Goal: Information Seeking & Learning: Learn about a topic

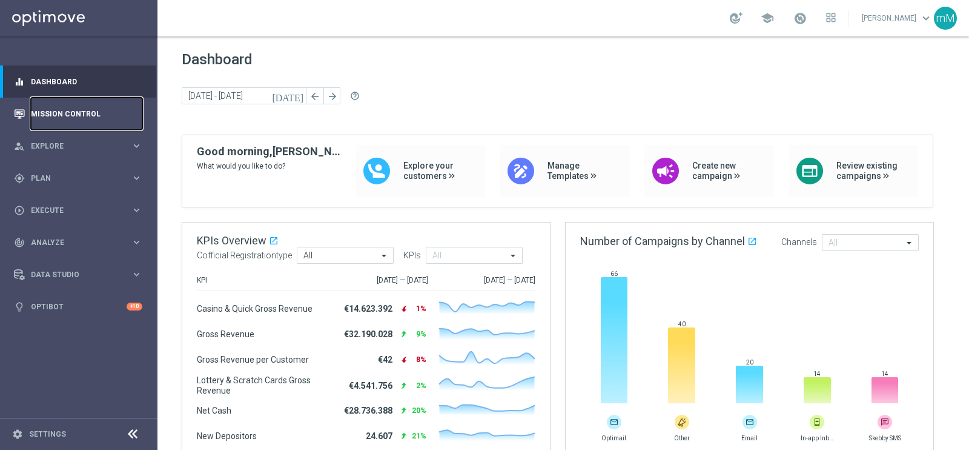
click at [44, 116] on link "Mission Control" at bounding box center [86, 114] width 111 height 32
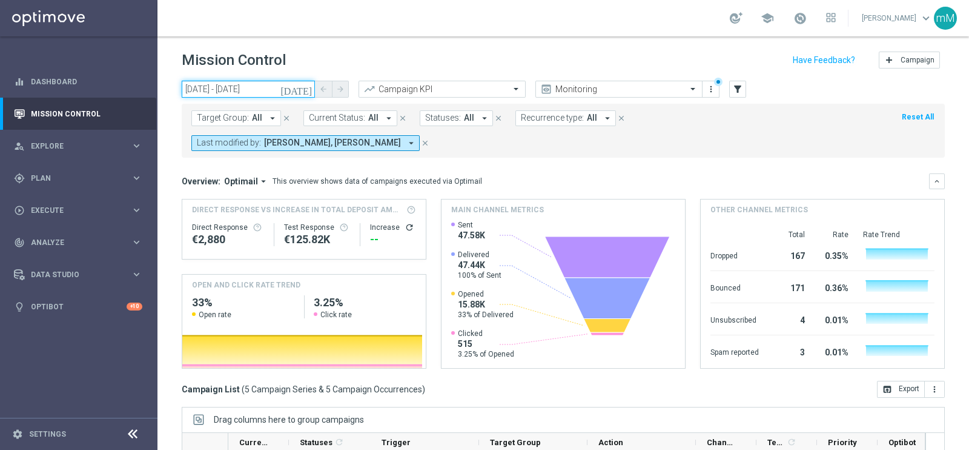
click at [259, 92] on input "21 Aug 2025 - 21 Aug 2025" at bounding box center [248, 89] width 133 height 17
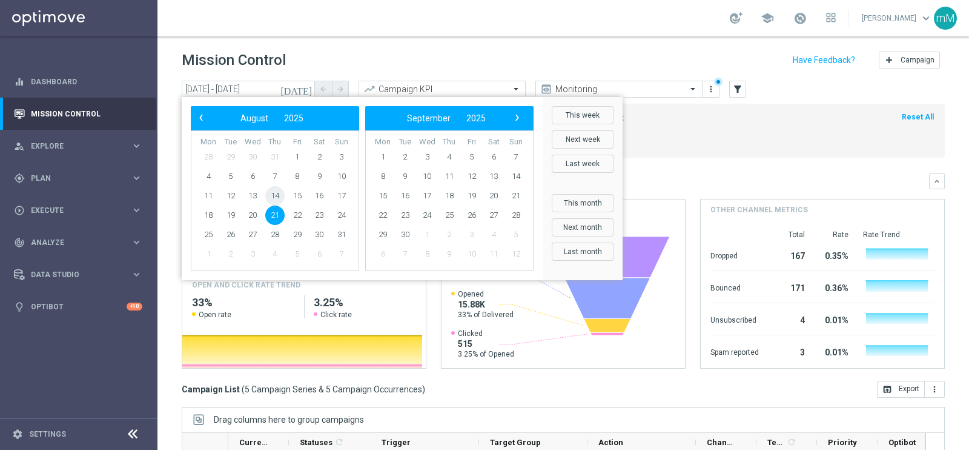
click at [273, 191] on span "14" at bounding box center [274, 195] width 19 height 19
type input "14 Aug 2025 - 14 Aug 2025"
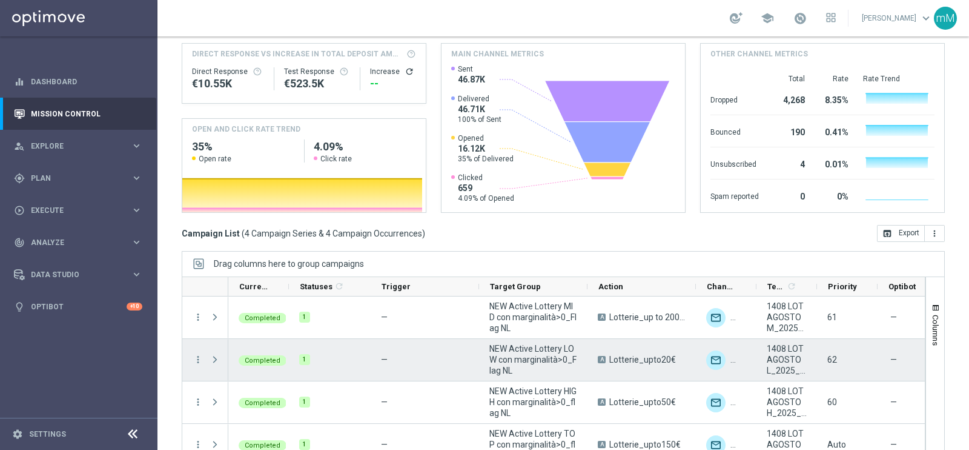
scroll to position [15, 0]
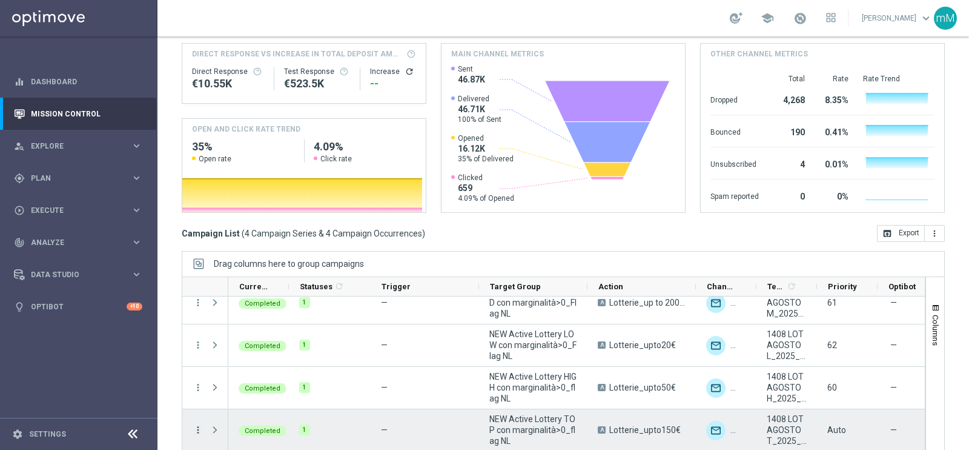
click at [199, 424] on icon "more_vert" at bounding box center [198, 429] width 11 height 11
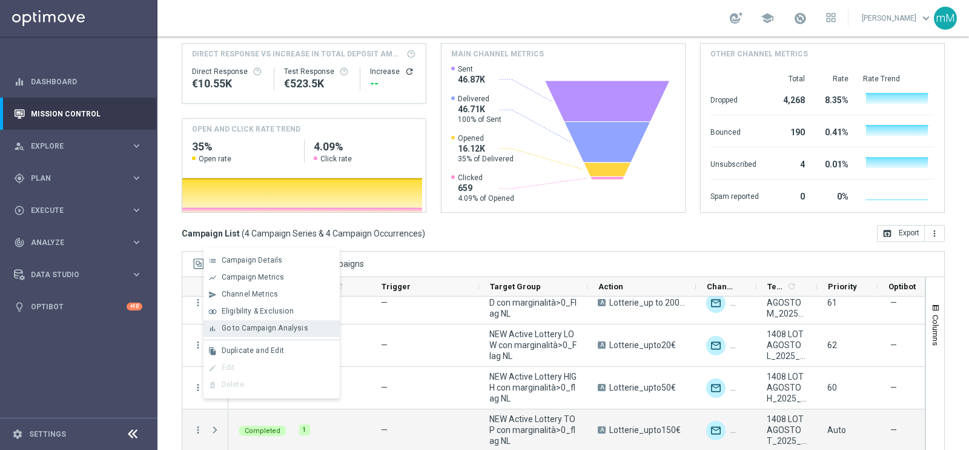
click at [284, 324] on span "Go to Campaign Analysis" at bounding box center [265, 328] width 87 height 8
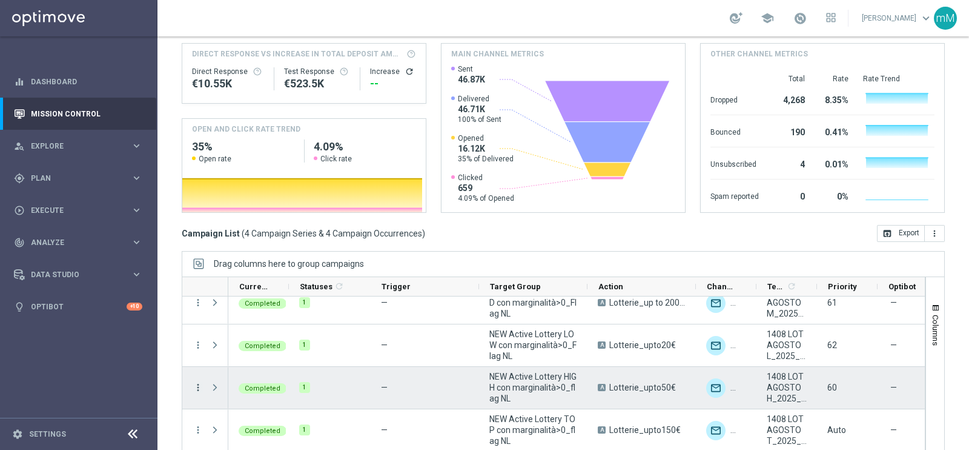
click at [200, 382] on icon "more_vert" at bounding box center [198, 387] width 11 height 11
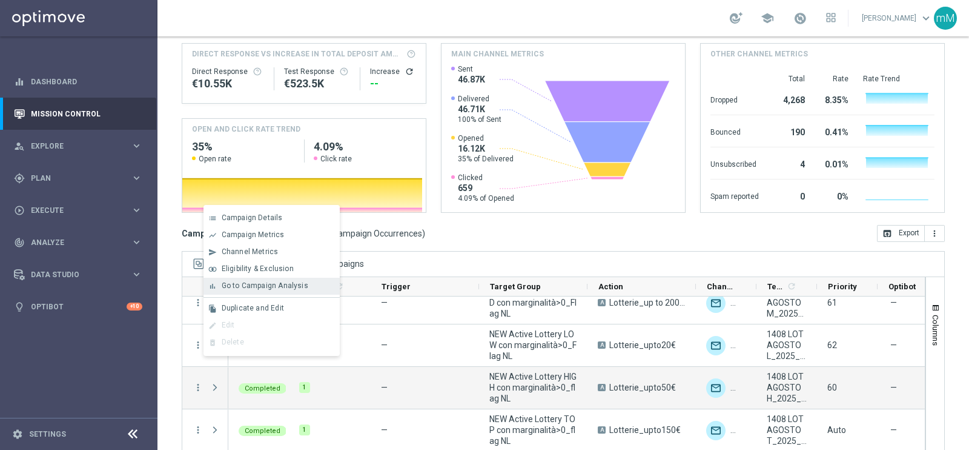
click at [251, 284] on span "Go to Campaign Analysis" at bounding box center [265, 285] width 87 height 8
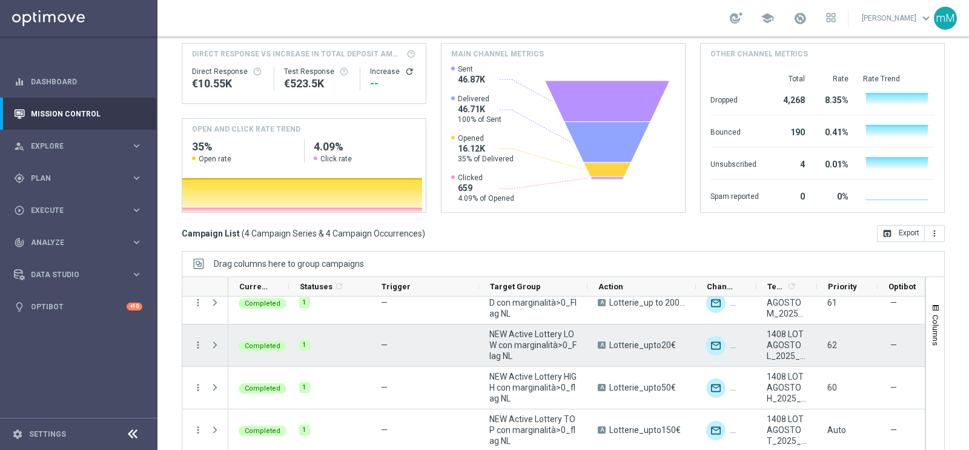
scroll to position [0, 0]
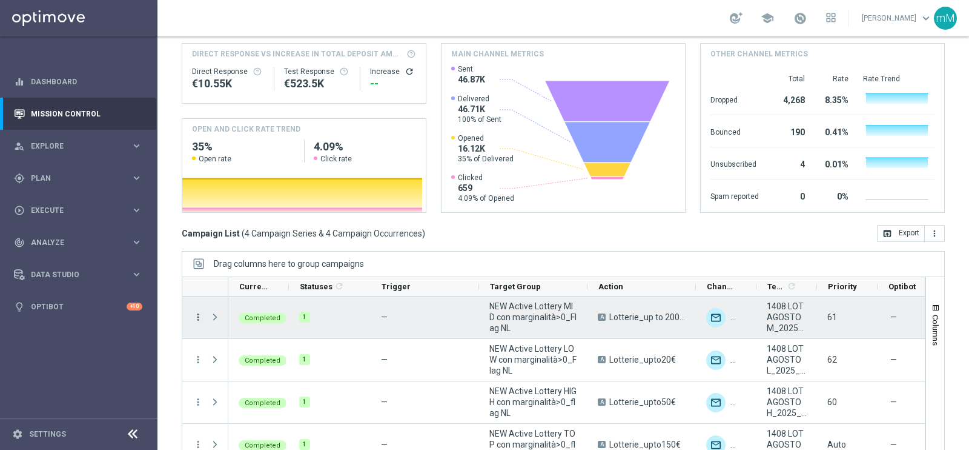
click at [193, 311] on icon "more_vert" at bounding box center [198, 316] width 11 height 11
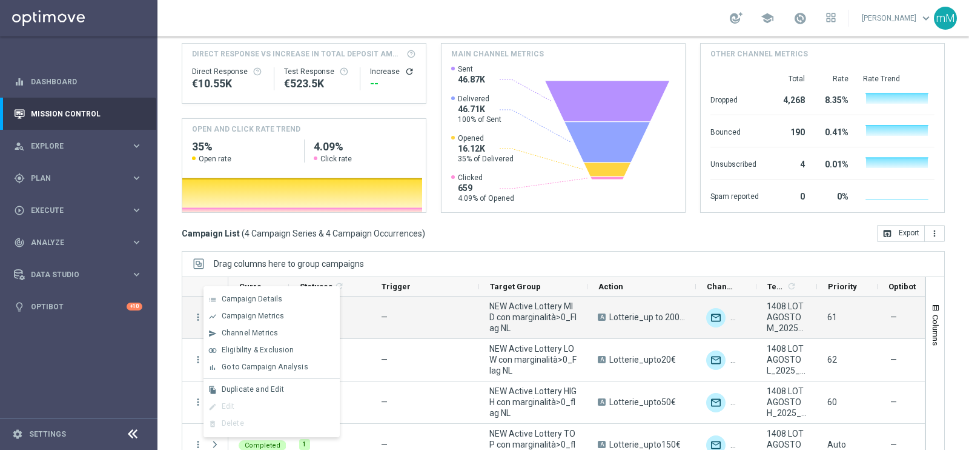
click at [279, 364] on span "Go to Campaign Analysis" at bounding box center [265, 366] width 87 height 8
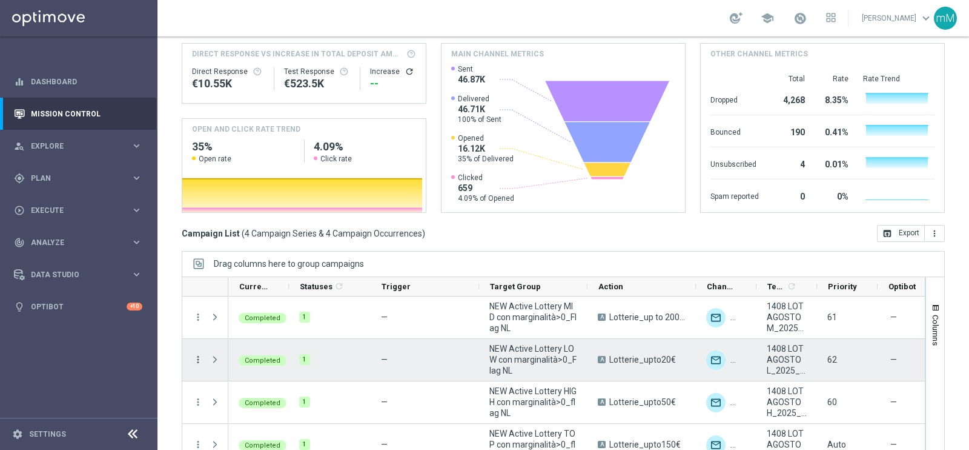
click at [194, 354] on icon "more_vert" at bounding box center [198, 359] width 11 height 11
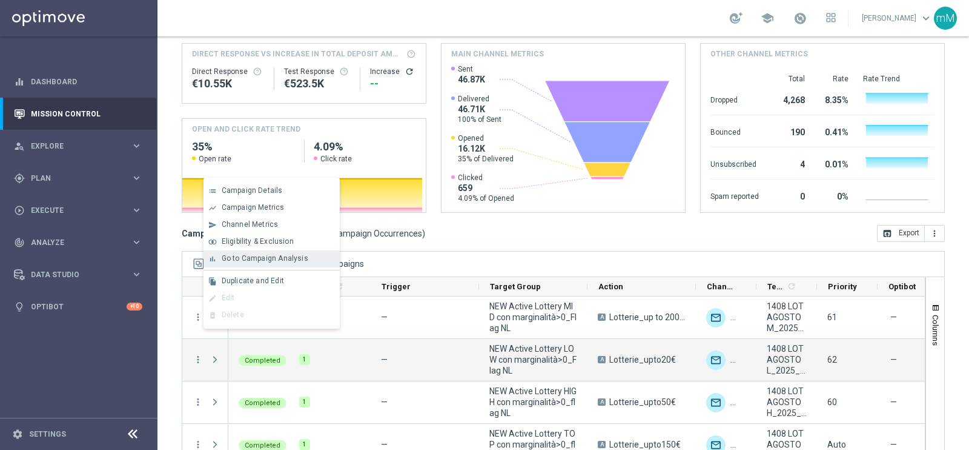
click at [288, 260] on span "Go to Campaign Analysis" at bounding box center [265, 258] width 87 height 8
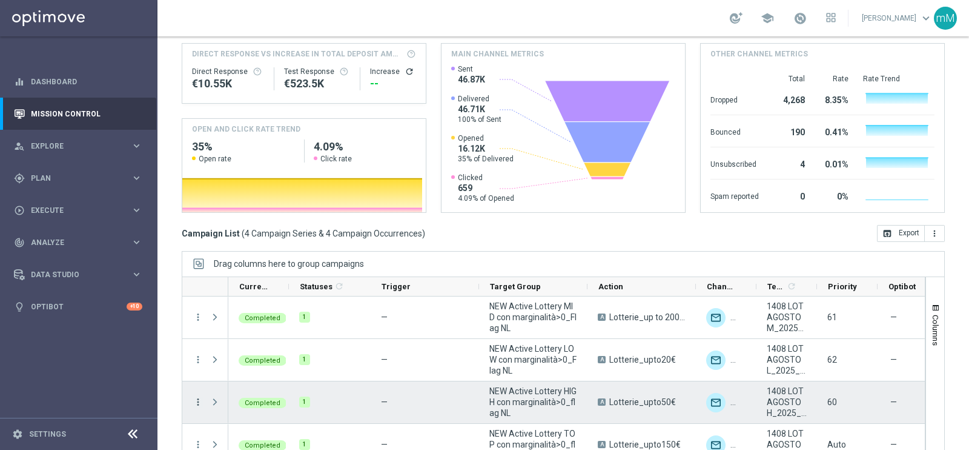
click at [193, 396] on icon "more_vert" at bounding box center [198, 401] width 11 height 11
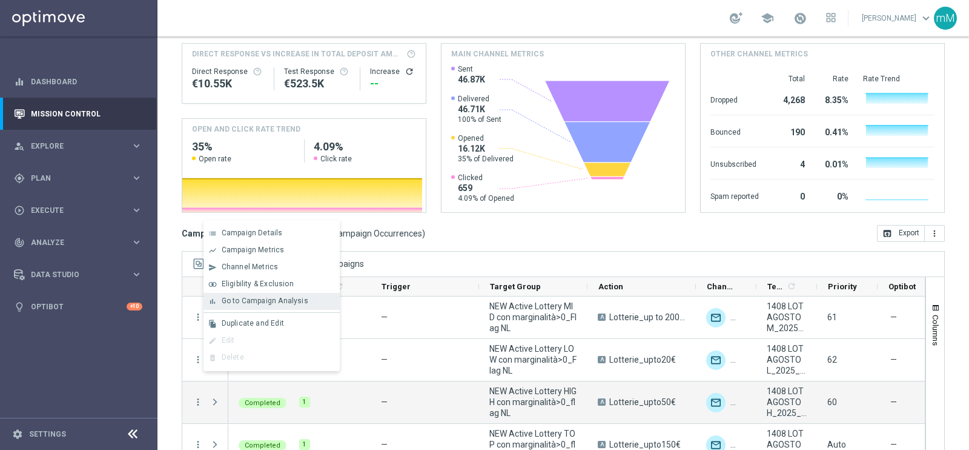
click at [262, 298] on span "Go to Campaign Analysis" at bounding box center [265, 300] width 87 height 8
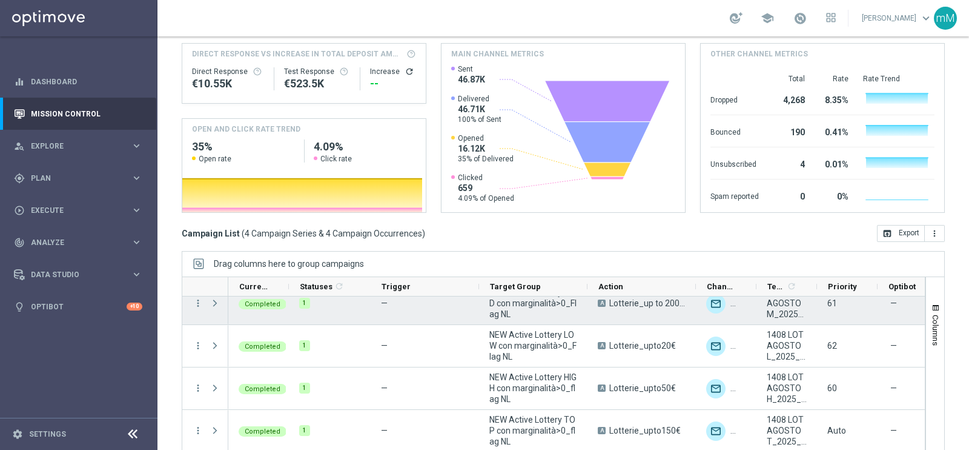
scroll to position [15, 0]
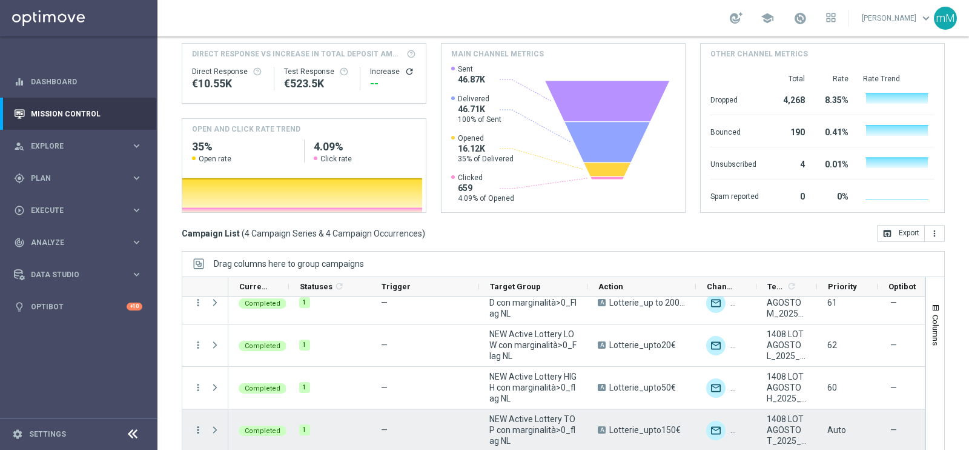
click at [199, 424] on icon "more_vert" at bounding box center [198, 429] width 11 height 11
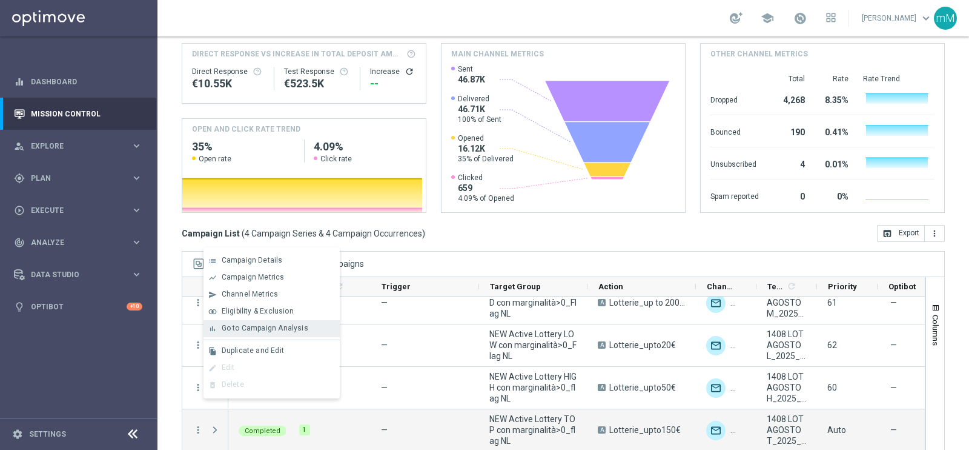
click at [272, 331] on span "Go to Campaign Analysis" at bounding box center [265, 328] width 87 height 8
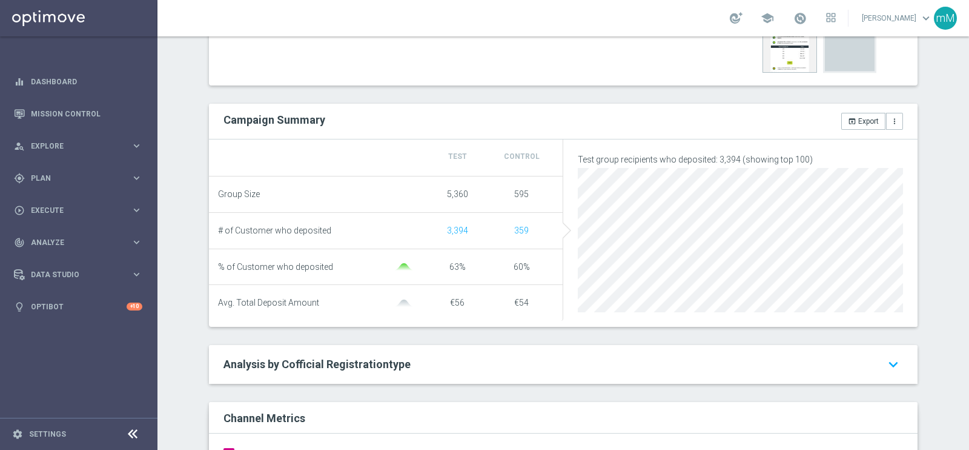
scroll to position [151, 0]
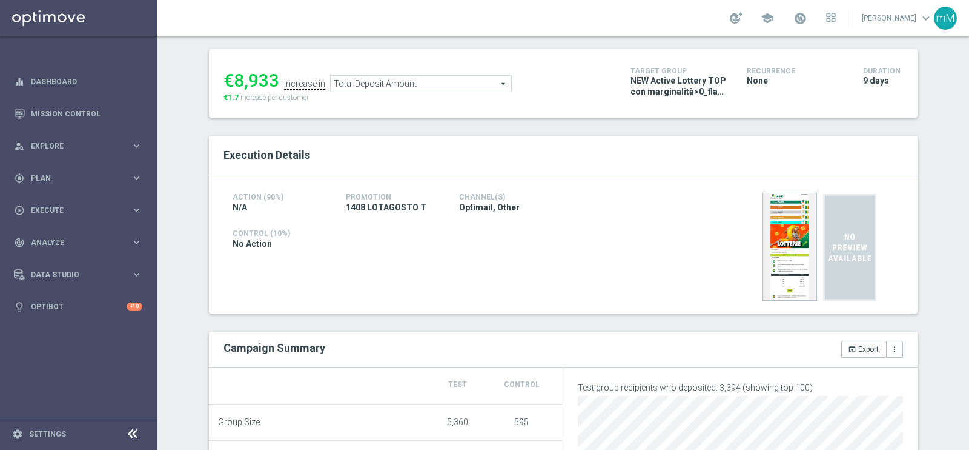
click at [421, 81] on span "Total Deposit Amount" at bounding box center [421, 84] width 181 height 16
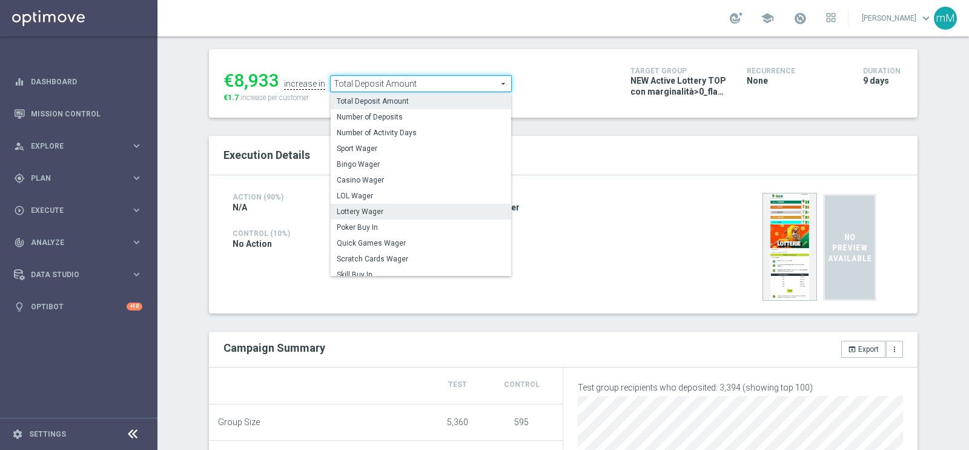
click at [376, 207] on span "Lottery Wager" at bounding box center [421, 212] width 168 height 10
type input "Lottery Wager"
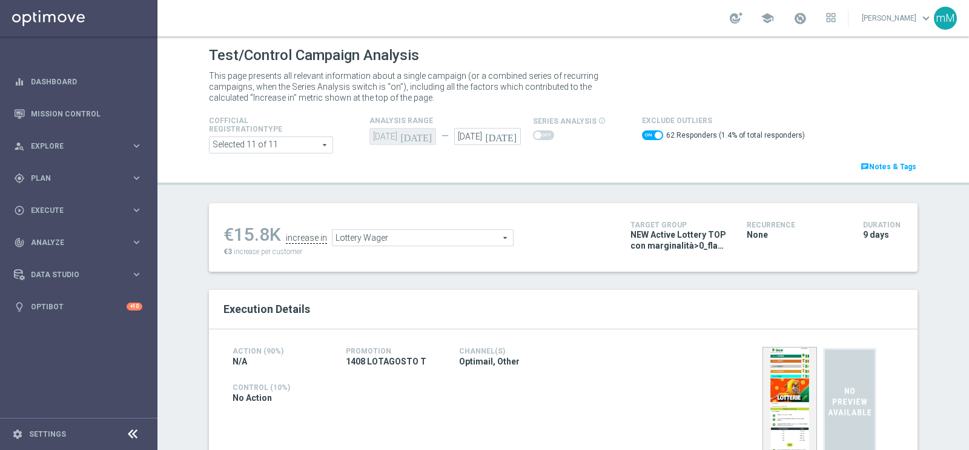
click at [442, 244] on span "Lottery Wager" at bounding box center [423, 238] width 181 height 16
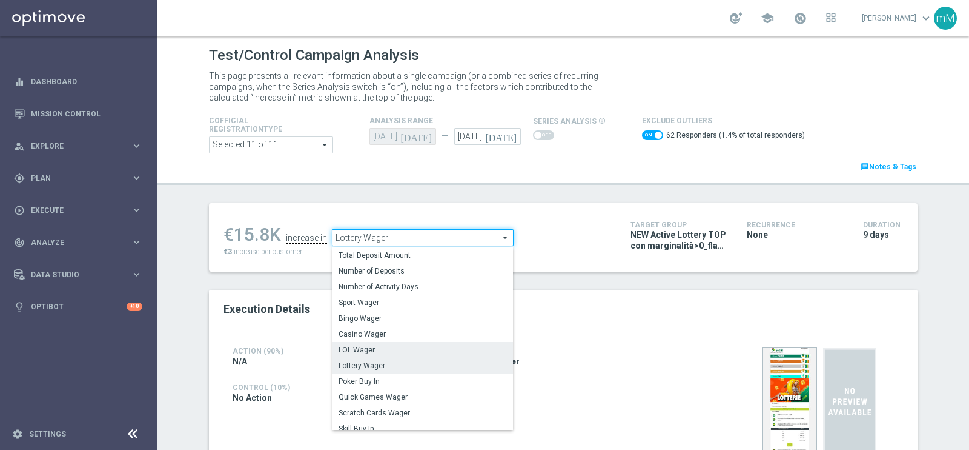
click at [414, 348] on span "LOL Wager" at bounding box center [423, 350] width 168 height 10
checkbox input "false"
type input "LOL Wager"
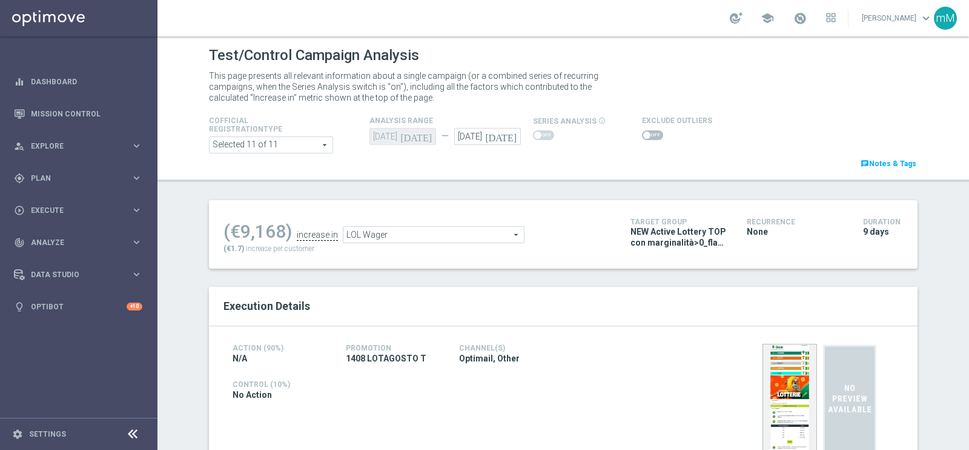
click at [645, 130] on span at bounding box center [652, 135] width 21 height 10
click at [645, 130] on input "checkbox" at bounding box center [652, 135] width 21 height 10
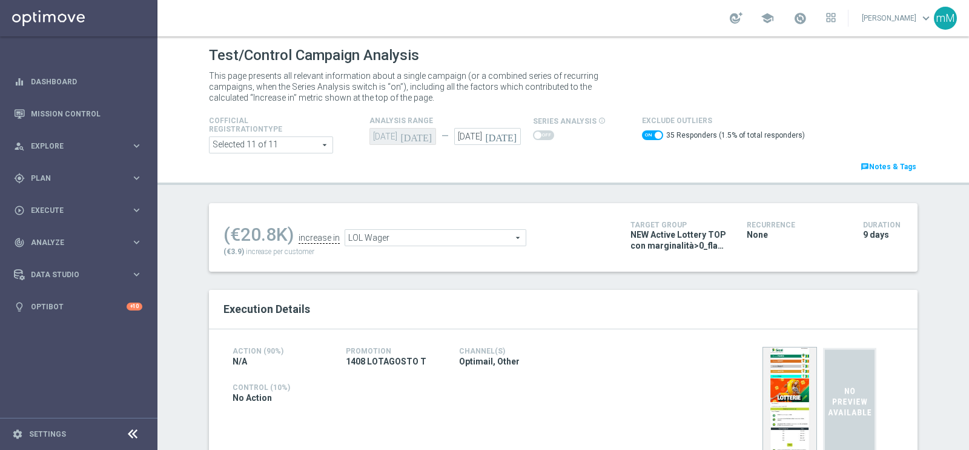
click at [395, 231] on span "LOL Wager" at bounding box center [435, 238] width 181 height 16
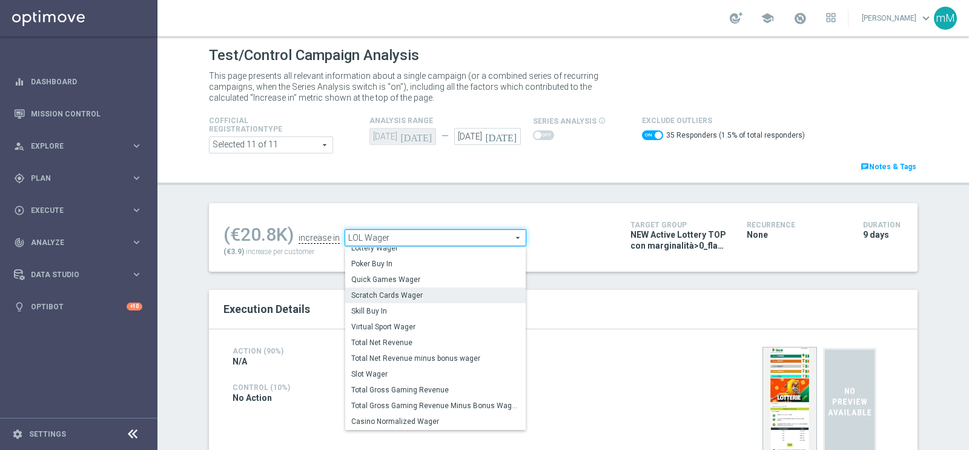
scroll to position [103, 0]
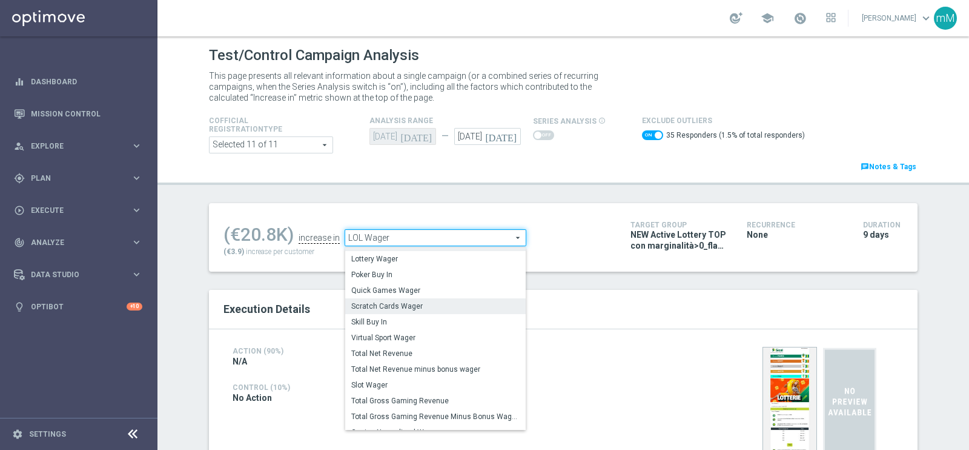
click at [391, 310] on span "Scratch Cards Wager" at bounding box center [435, 306] width 168 height 10
checkbox input "false"
type input "Scratch Cards Wager"
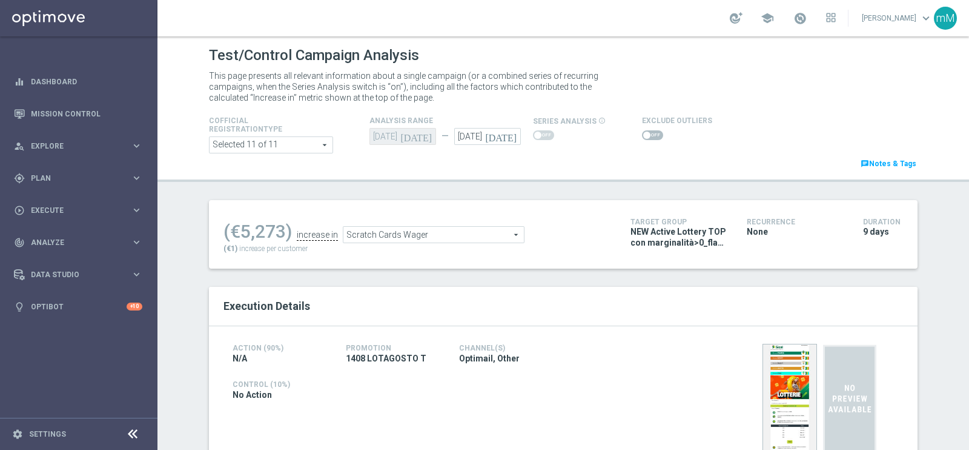
click at [649, 134] on span at bounding box center [652, 135] width 21 height 10
click at [649, 134] on input "checkbox" at bounding box center [652, 135] width 21 height 10
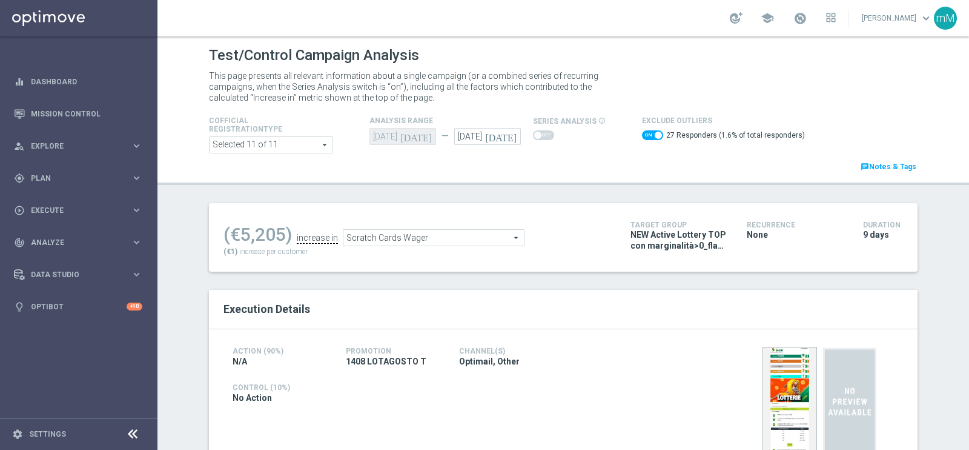
click at [427, 231] on span "Scratch Cards Wager" at bounding box center [434, 238] width 181 height 16
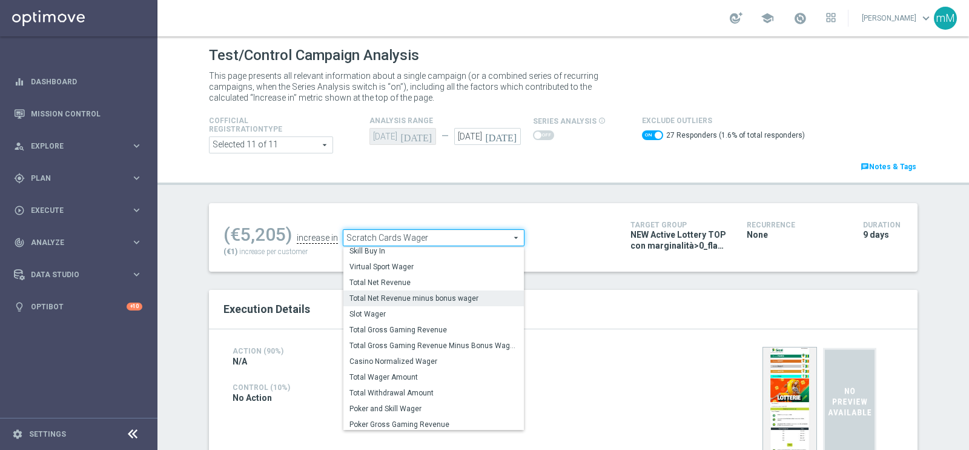
scroll to position [173, 0]
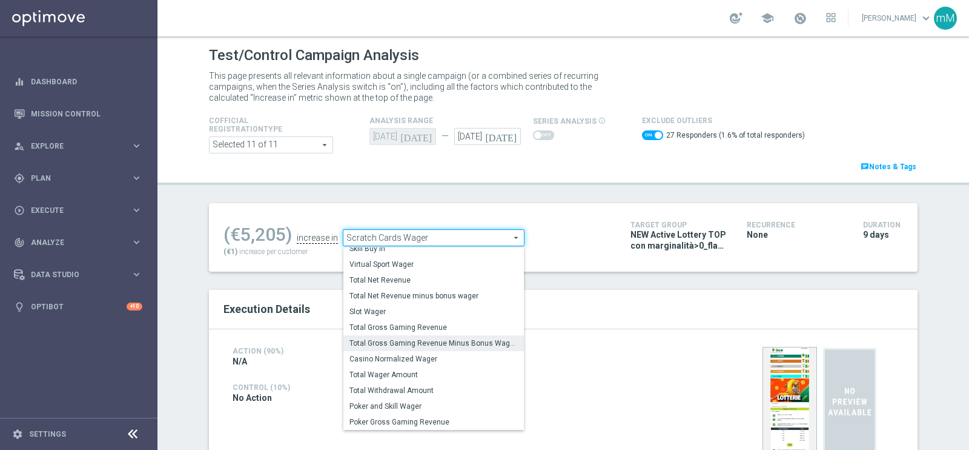
click at [441, 339] on span "Total Gross Gaming Revenue Minus Bonus Wagared" at bounding box center [434, 343] width 168 height 10
checkbox input "false"
type input "Total Gross Gaming Revenue Minus Bonus Wagared"
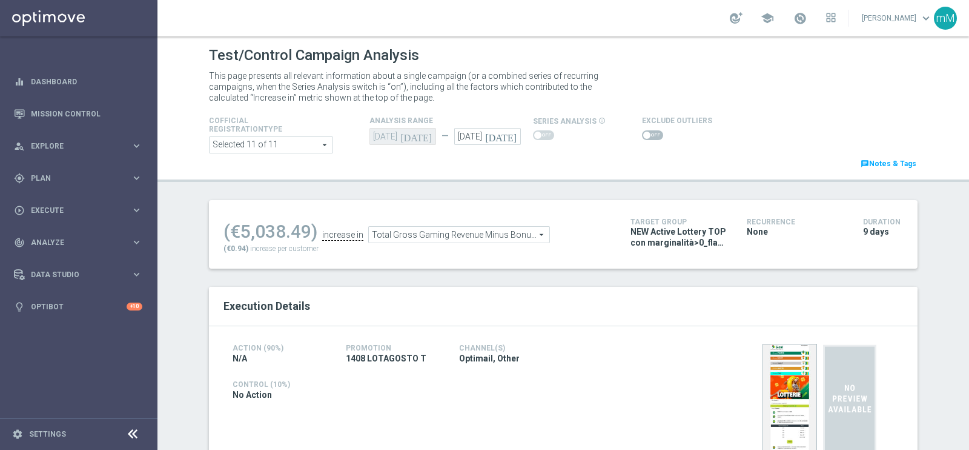
click at [642, 138] on span at bounding box center [652, 135] width 21 height 10
click at [642, 138] on input "checkbox" at bounding box center [652, 135] width 21 height 10
checkbox input "true"
click at [645, 131] on span at bounding box center [652, 135] width 21 height 10
click at [645, 131] on input "checkbox" at bounding box center [652, 135] width 21 height 10
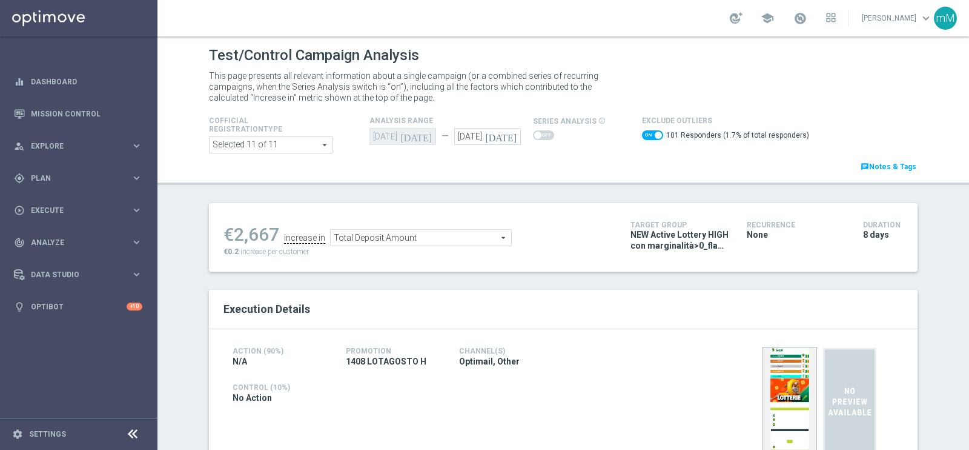
click at [392, 234] on span "Total Deposit Amount" at bounding box center [421, 238] width 181 height 16
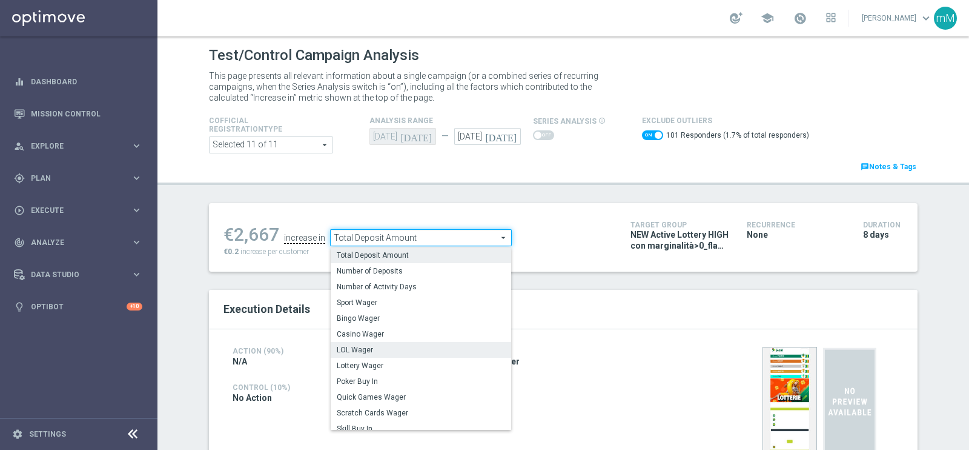
click at [385, 353] on span "LOL Wager" at bounding box center [421, 350] width 168 height 10
checkbox input "false"
type input "LOL Wager"
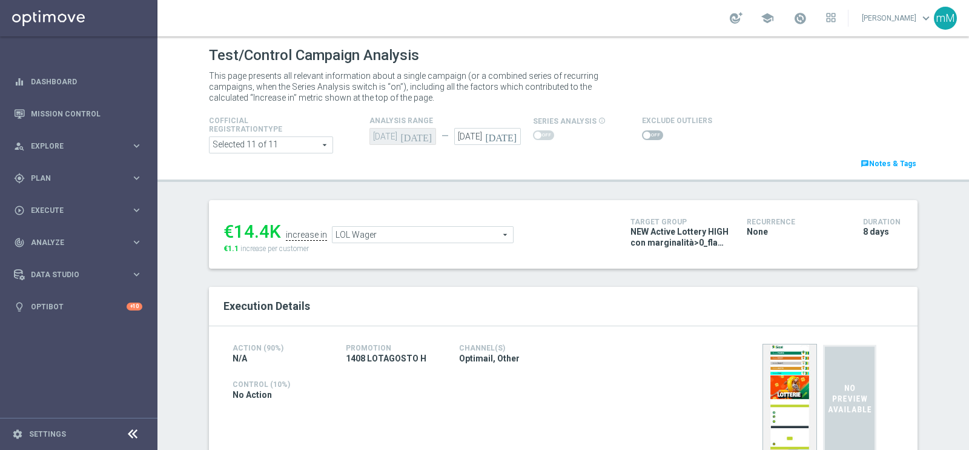
click at [645, 129] on div at bounding box center [677, 135] width 70 height 15
click at [645, 138] on span at bounding box center [652, 135] width 21 height 10
click at [645, 138] on input "checkbox" at bounding box center [652, 135] width 21 height 10
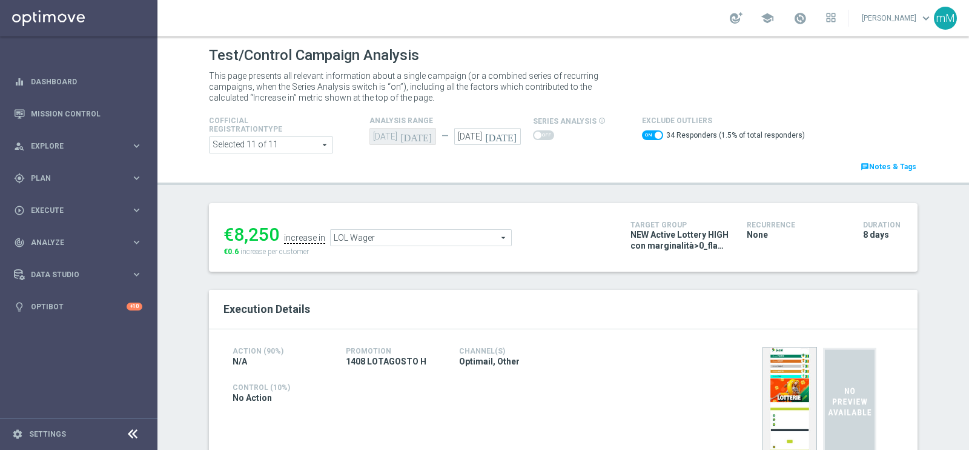
click at [655, 138] on span at bounding box center [658, 134] width 7 height 7
click at [645, 138] on input "checkbox" at bounding box center [652, 135] width 21 height 10
checkbox input "false"
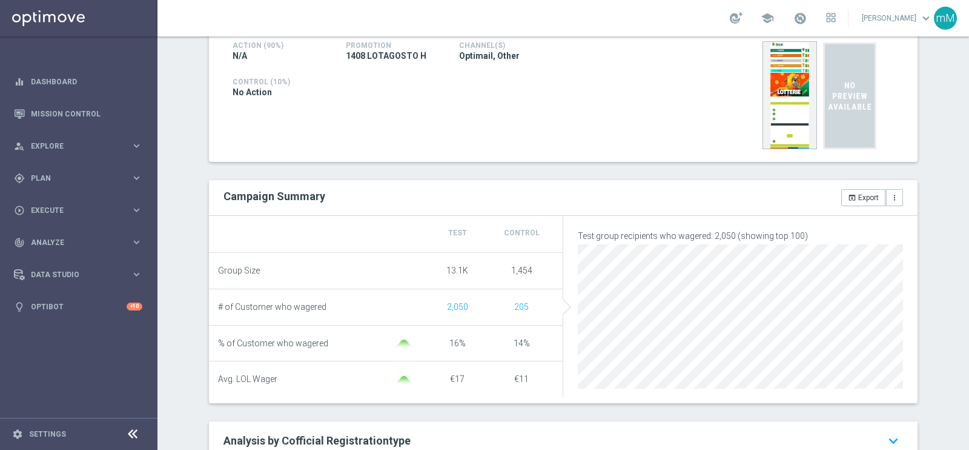
scroll to position [151, 0]
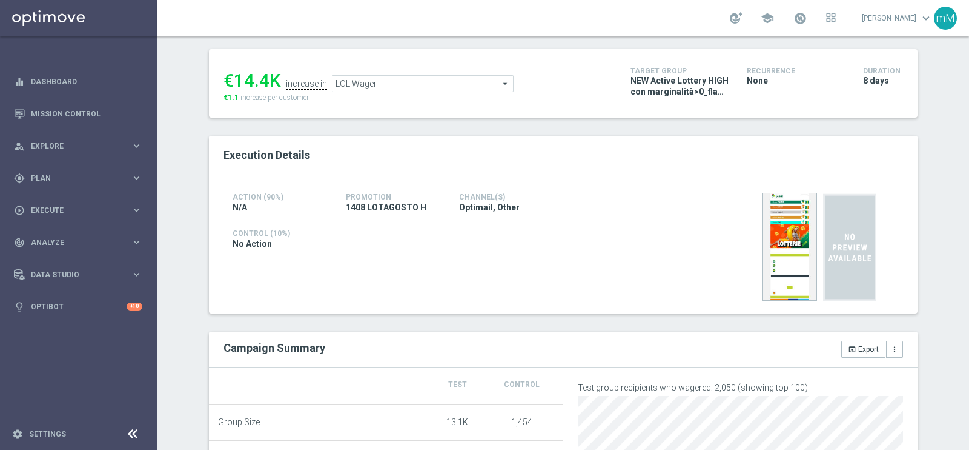
click at [399, 83] on span "LOL Wager" at bounding box center [423, 84] width 181 height 16
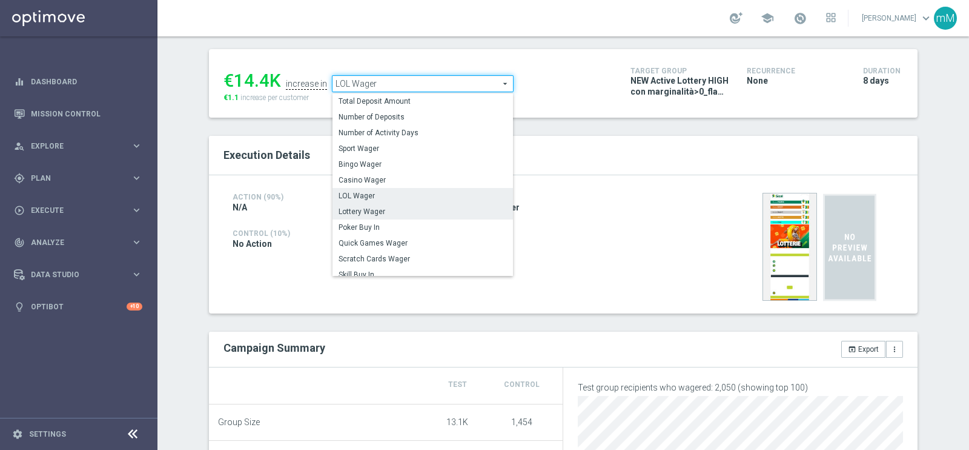
click at [382, 207] on span "Lottery Wager" at bounding box center [423, 212] width 168 height 10
type input "Lottery Wager"
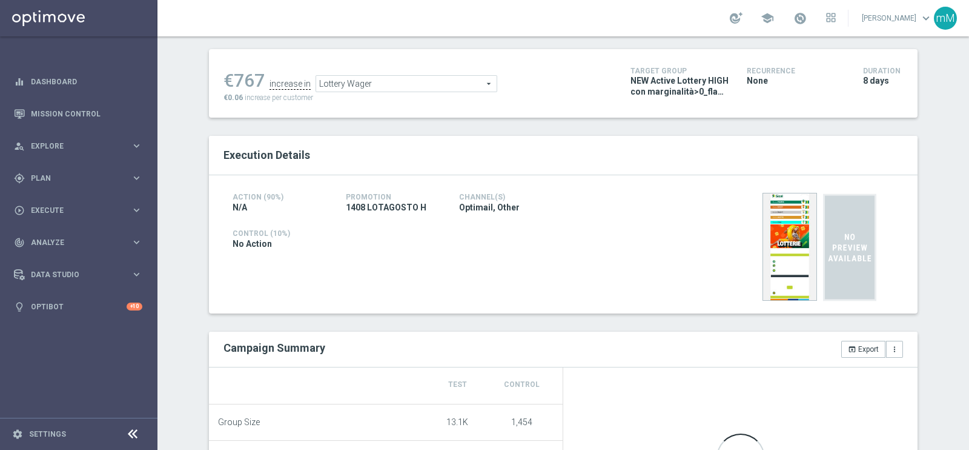
scroll to position [75, 0]
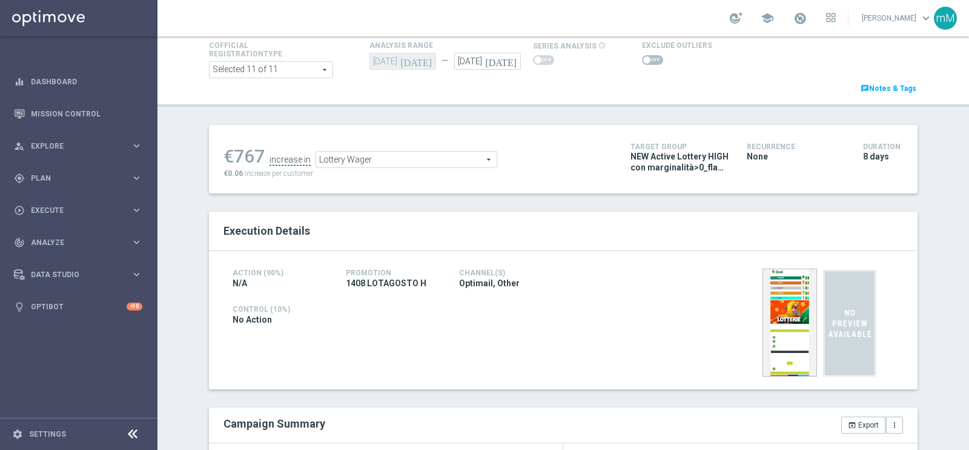
click at [646, 56] on span at bounding box center [652, 60] width 21 height 10
click at [646, 56] on input "checkbox" at bounding box center [652, 60] width 21 height 10
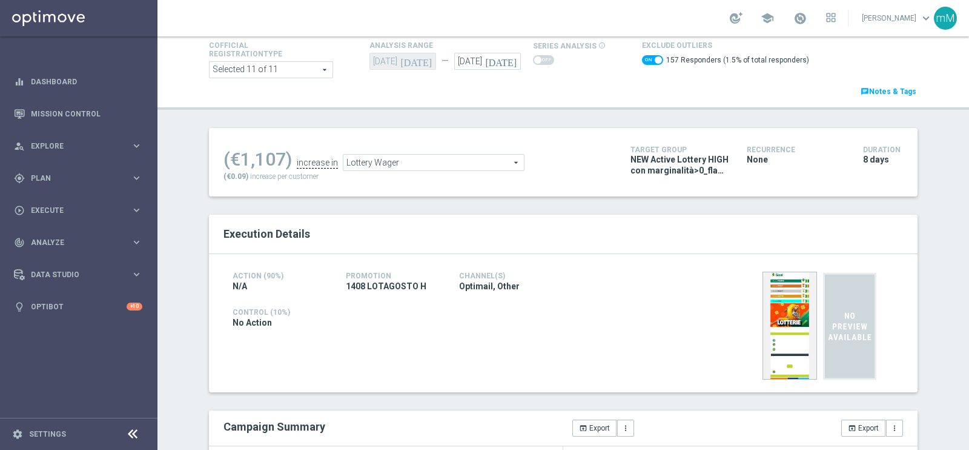
click at [364, 161] on span "Lottery Wager" at bounding box center [434, 162] width 181 height 16
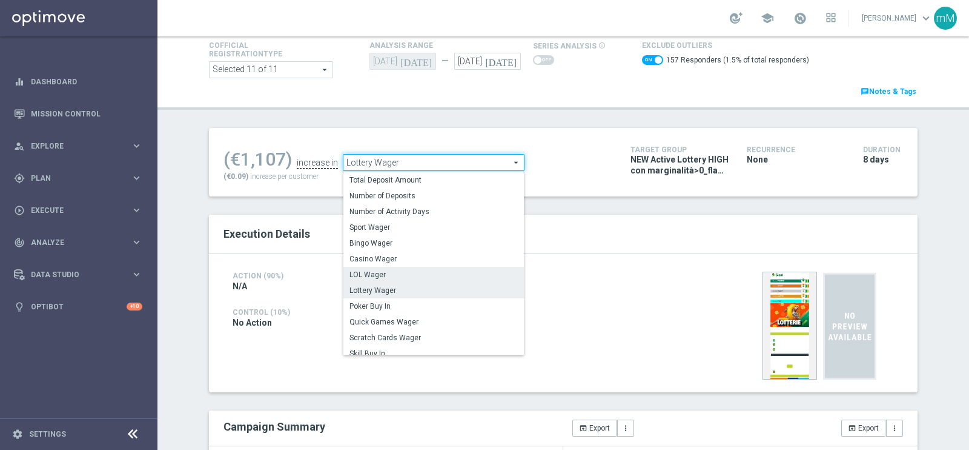
scroll to position [73, 0]
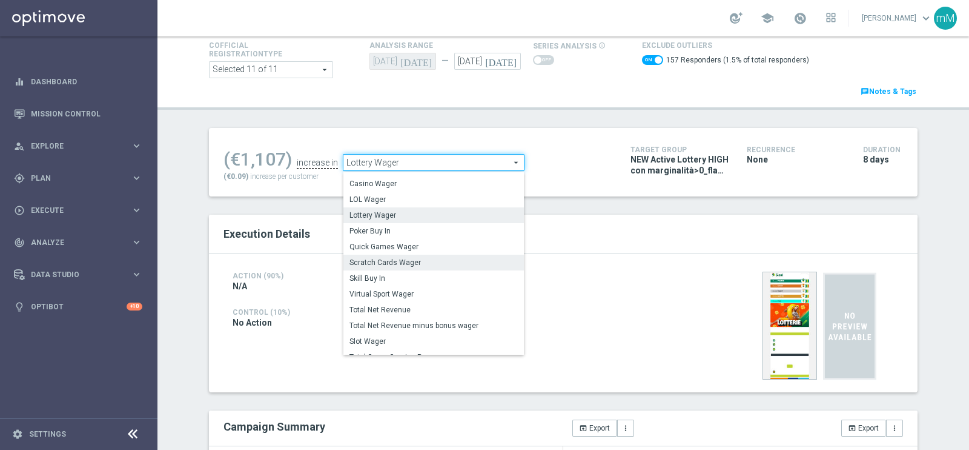
click at [395, 264] on span "Scratch Cards Wager" at bounding box center [434, 262] width 168 height 10
checkbox input "false"
type input "Scratch Cards Wager"
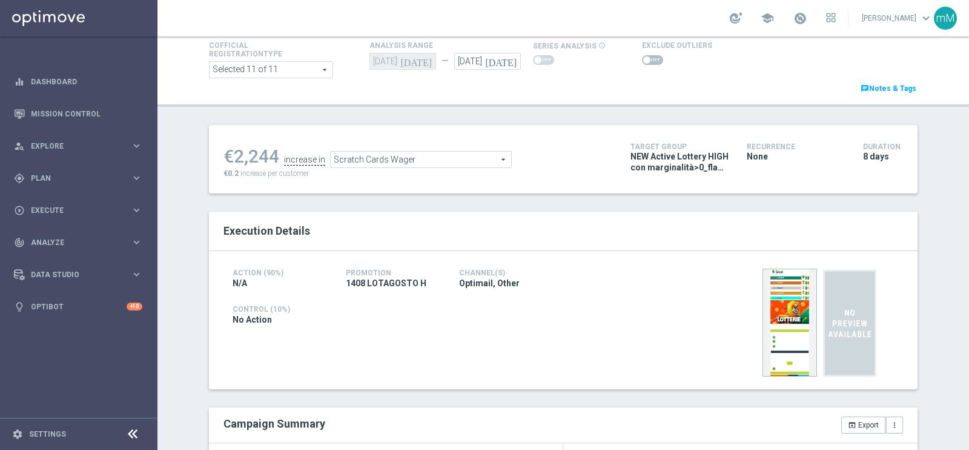
click at [646, 61] on span at bounding box center [652, 60] width 21 height 10
click at [646, 61] on input "checkbox" at bounding box center [652, 60] width 21 height 10
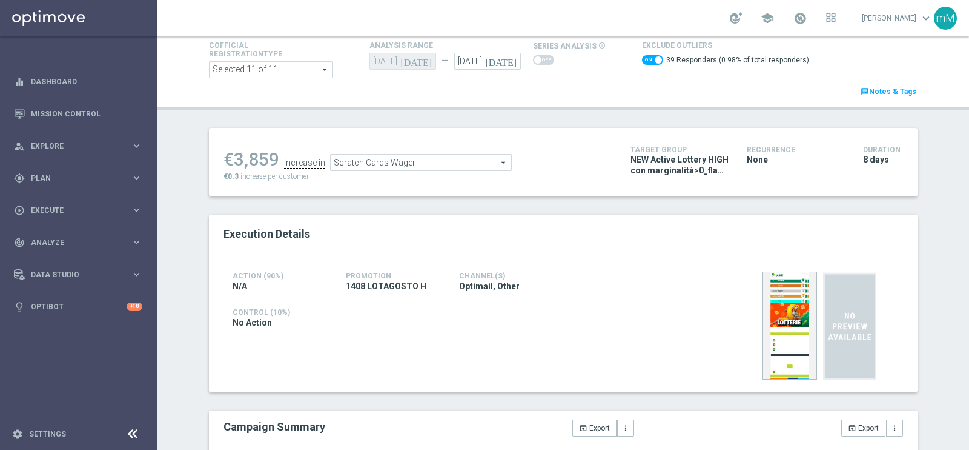
click at [421, 158] on span "Scratch Cards Wager" at bounding box center [421, 162] width 181 height 16
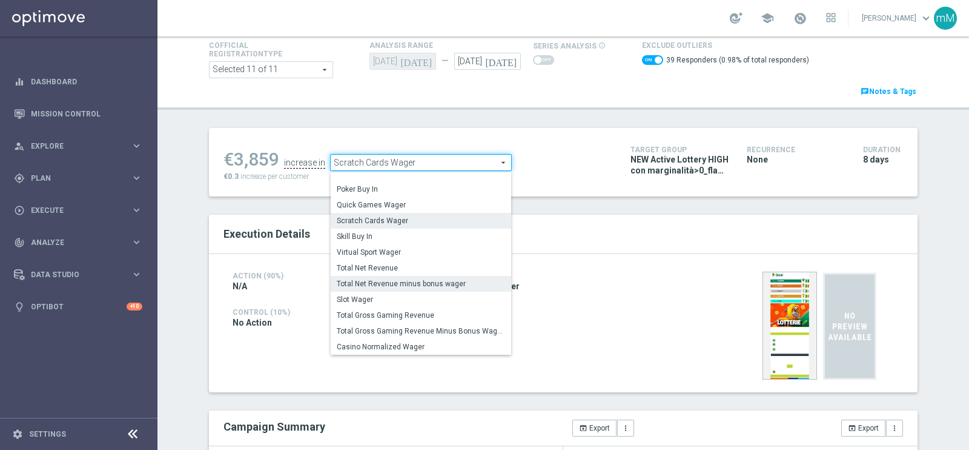
scroll to position [169, 0]
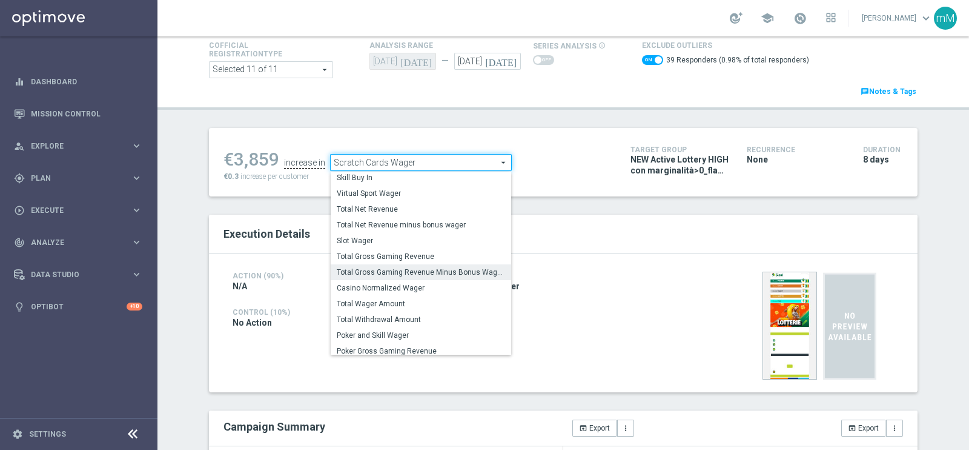
click at [431, 274] on span "Total Gross Gaming Revenue Minus Bonus Wagared" at bounding box center [421, 272] width 168 height 10
checkbox input "false"
type input "Total Gross Gaming Revenue Minus Bonus Wagared"
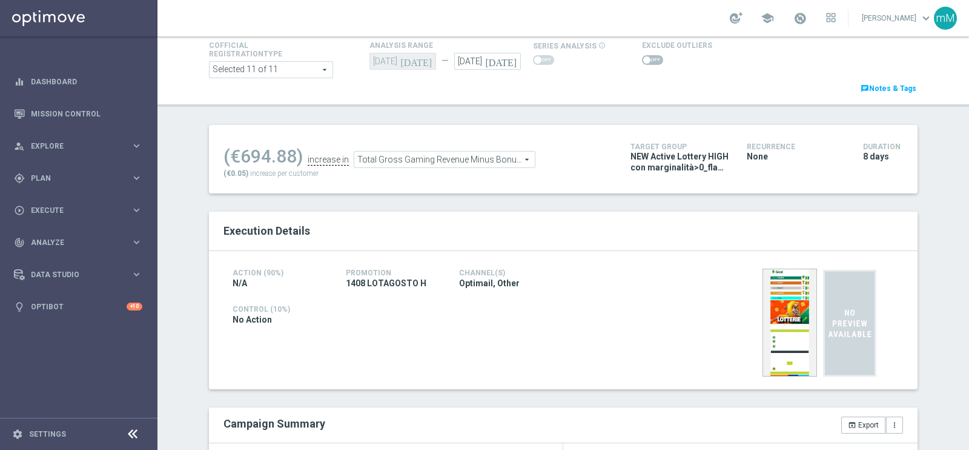
click at [643, 58] on span at bounding box center [646, 59] width 7 height 7
click at [642, 58] on input "checkbox" at bounding box center [652, 60] width 21 height 10
checkbox input "true"
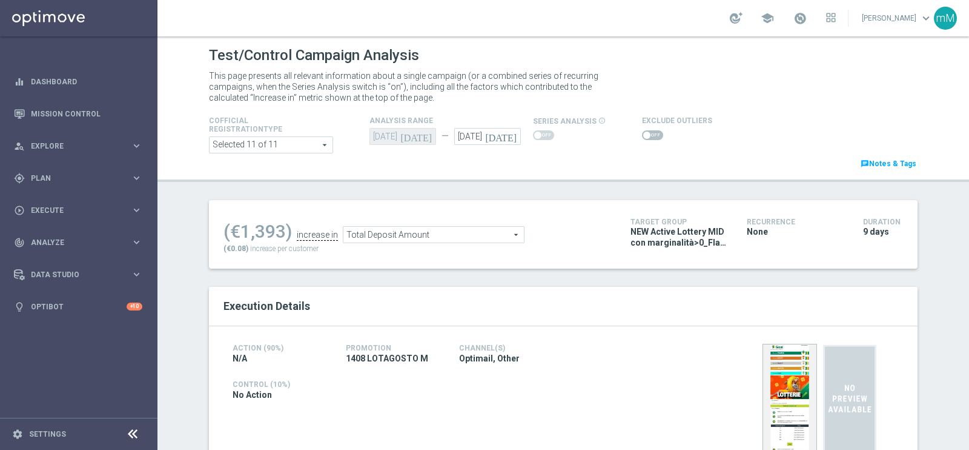
click at [643, 134] on span at bounding box center [646, 134] width 7 height 7
click at [642, 134] on input "checkbox" at bounding box center [652, 135] width 21 height 10
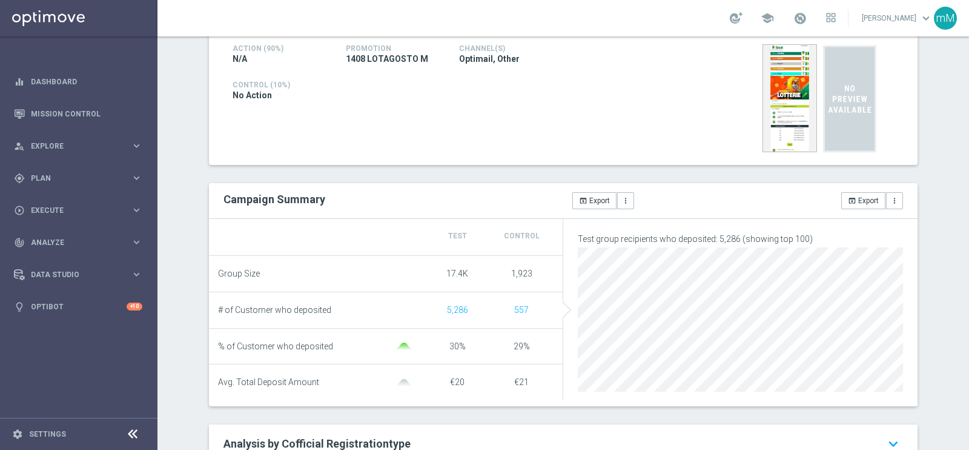
scroll to position [75, 0]
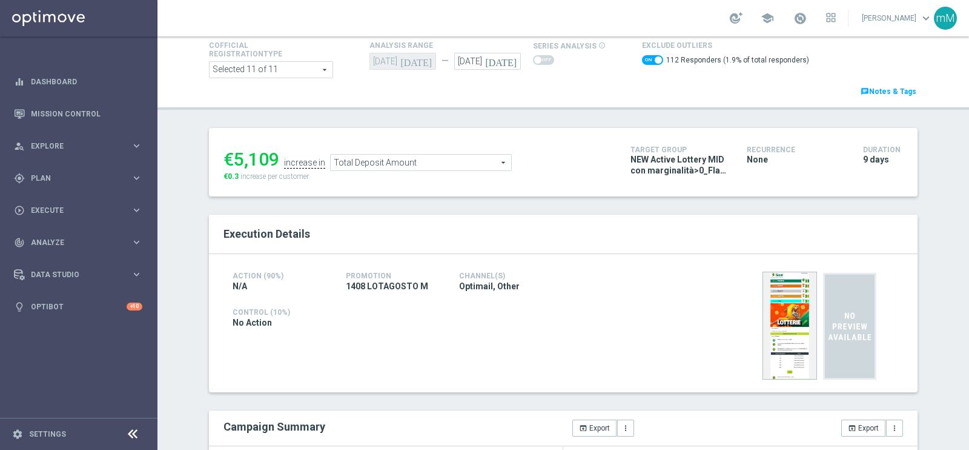
click at [370, 162] on span "Total Deposit Amount" at bounding box center [421, 162] width 181 height 16
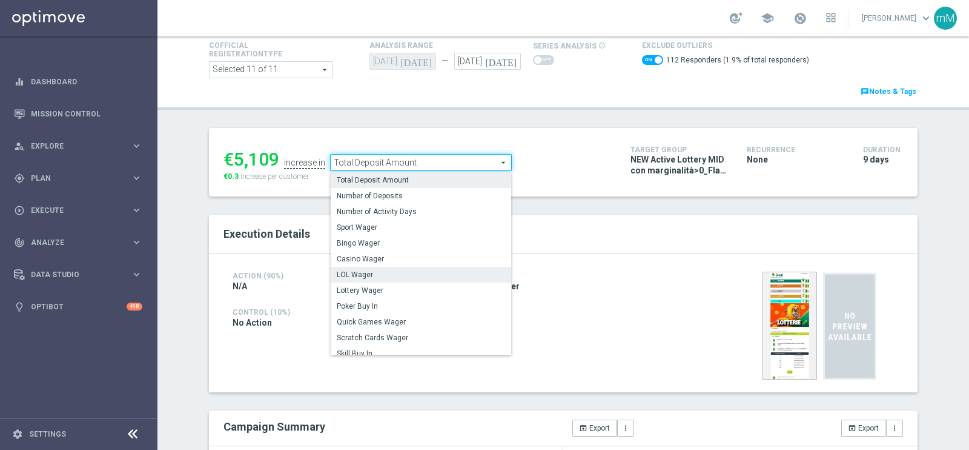
click at [369, 274] on span "LOL Wager" at bounding box center [421, 275] width 168 height 10
checkbox input "false"
type input "LOL Wager"
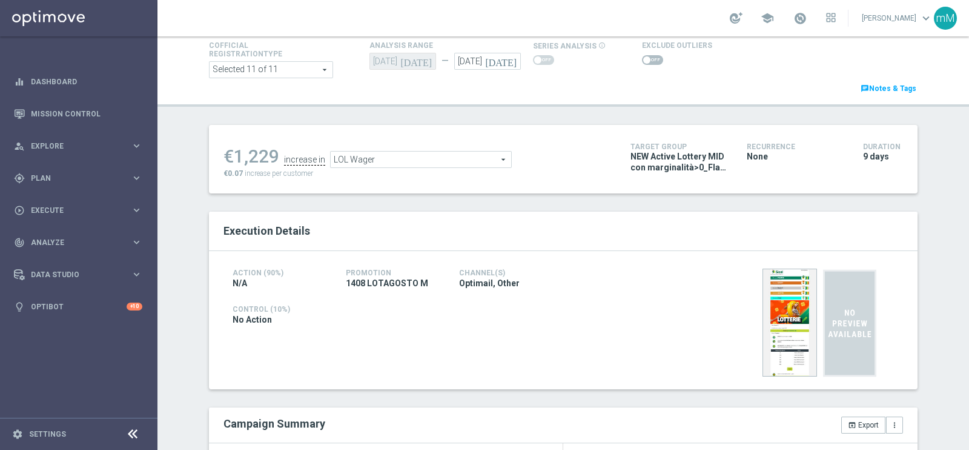
click at [642, 56] on span at bounding box center [652, 60] width 21 height 10
click at [642, 56] on input "checkbox" at bounding box center [652, 60] width 21 height 10
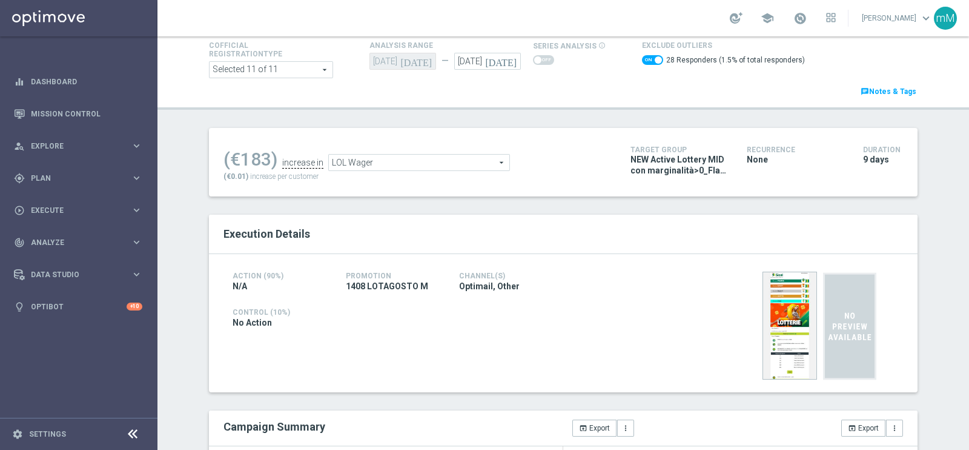
click at [418, 171] on div "(€183) increase in LOL Wager LOL Wager arrow_drop_down search (€0.01) increase …" at bounding box center [418, 161] width 389 height 39
click at [416, 161] on span "LOL Wager" at bounding box center [419, 162] width 181 height 16
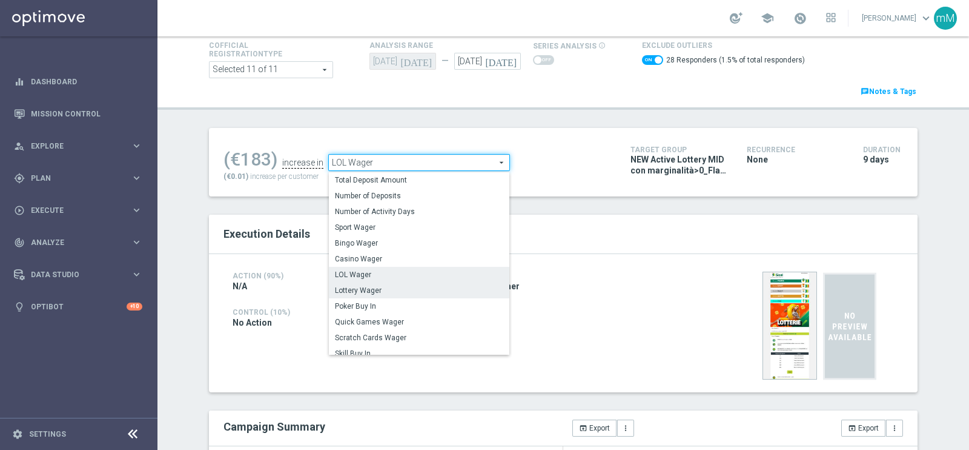
click at [368, 288] on span "Lottery Wager" at bounding box center [419, 290] width 168 height 10
checkbox input "false"
type input "Lottery Wager"
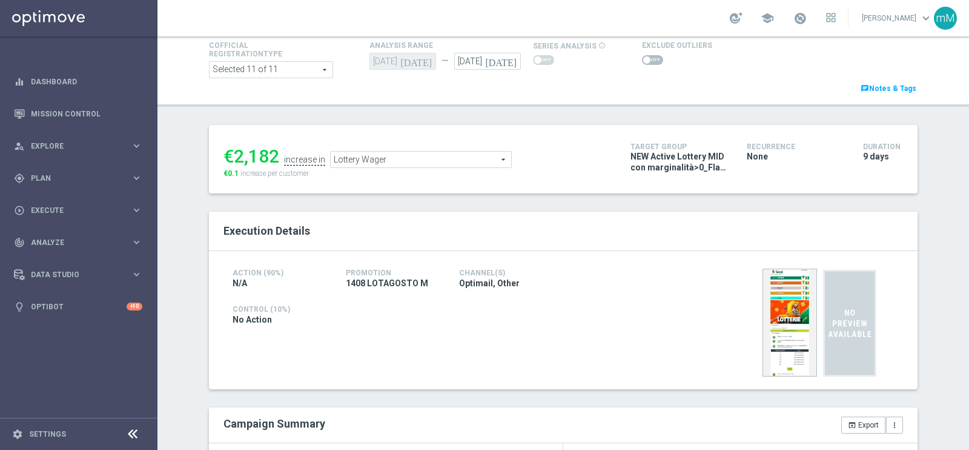
click at [642, 57] on span at bounding box center [652, 60] width 21 height 10
click at [642, 57] on input "checkbox" at bounding box center [652, 60] width 21 height 10
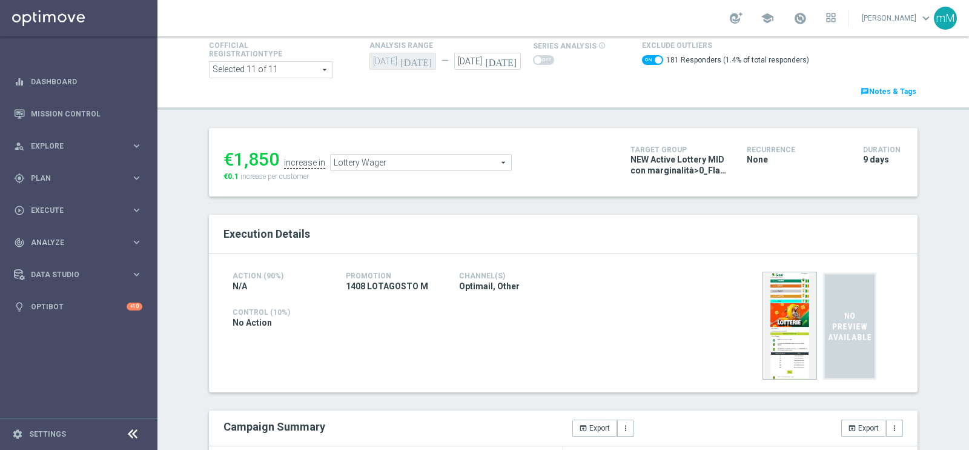
click at [642, 57] on span at bounding box center [652, 60] width 21 height 10
click at [642, 57] on input "checkbox" at bounding box center [652, 60] width 21 height 10
checkbox input "false"
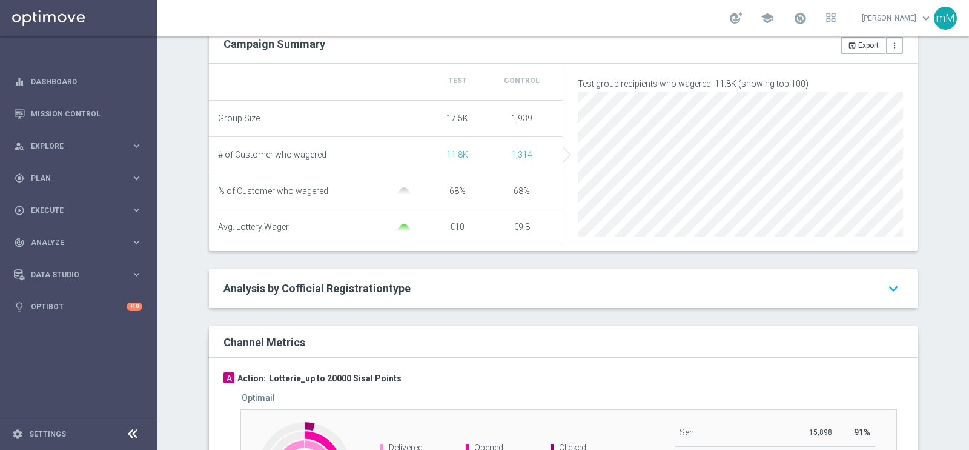
scroll to position [75, 0]
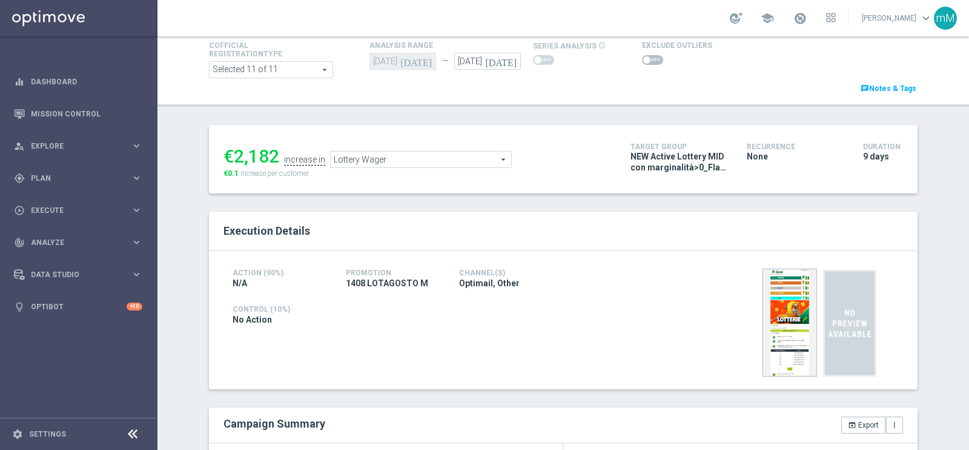
click at [399, 148] on ul "€2,182 increase in Lottery Wager Lottery Wager arrow_drop_down search" at bounding box center [418, 153] width 395 height 28
click at [397, 159] on span "Lottery Wager" at bounding box center [421, 159] width 181 height 16
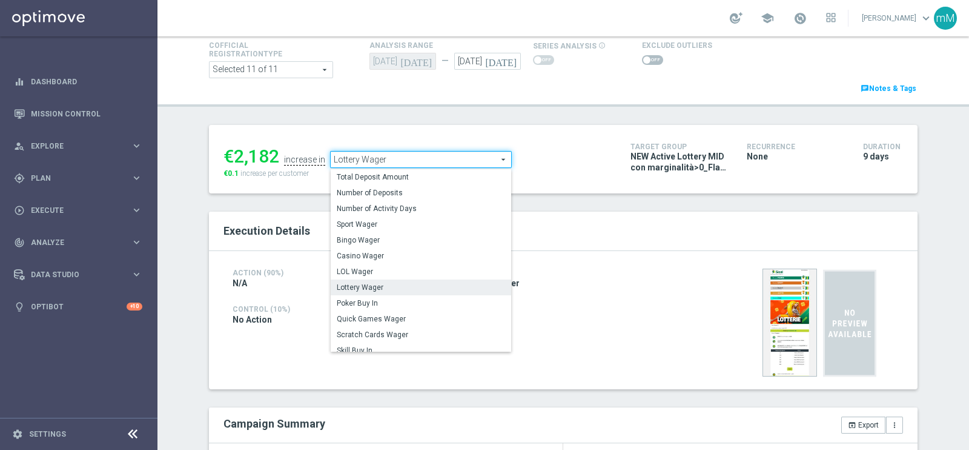
drag, startPoint x: 385, startPoint y: 337, endPoint x: 406, endPoint y: 316, distance: 29.6
click at [386, 336] on span "Scratch Cards Wager" at bounding box center [421, 335] width 168 height 10
type input "Scratch Cards Wager"
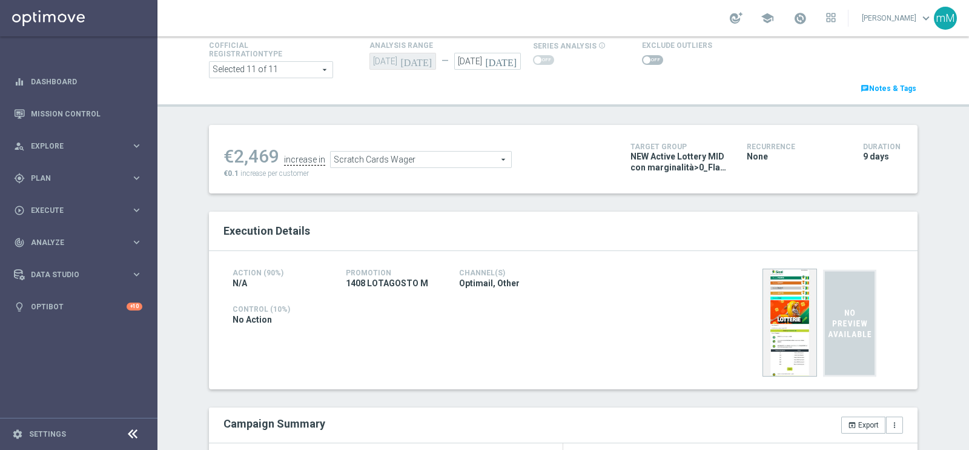
click at [643, 59] on span at bounding box center [652, 60] width 21 height 10
click at [643, 59] on input "checkbox" at bounding box center [652, 60] width 21 height 10
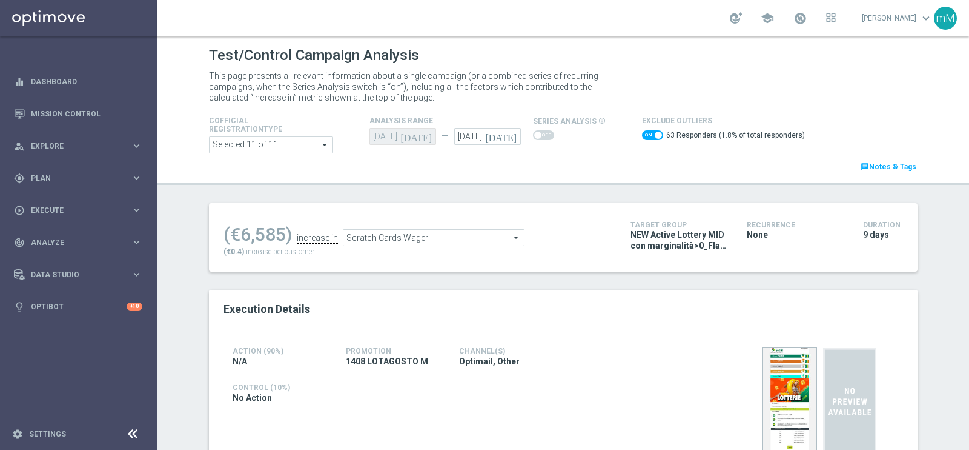
click at [438, 237] on span "Scratch Cards Wager" at bounding box center [434, 238] width 181 height 16
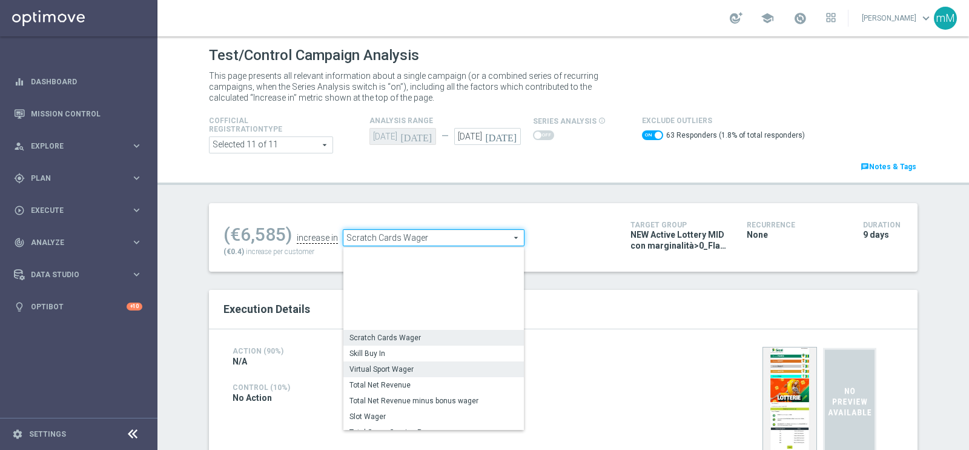
scroll to position [164, 0]
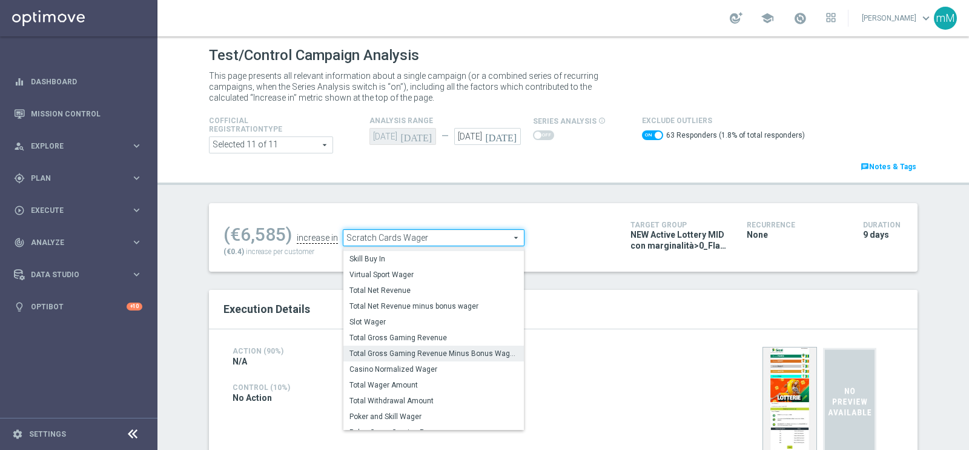
click at [443, 346] on label "Total Gross Gaming Revenue Minus Bonus Wagared" at bounding box center [434, 353] width 181 height 16
checkbox input "false"
type input "Total Gross Gaming Revenue Minus Bonus Wagared"
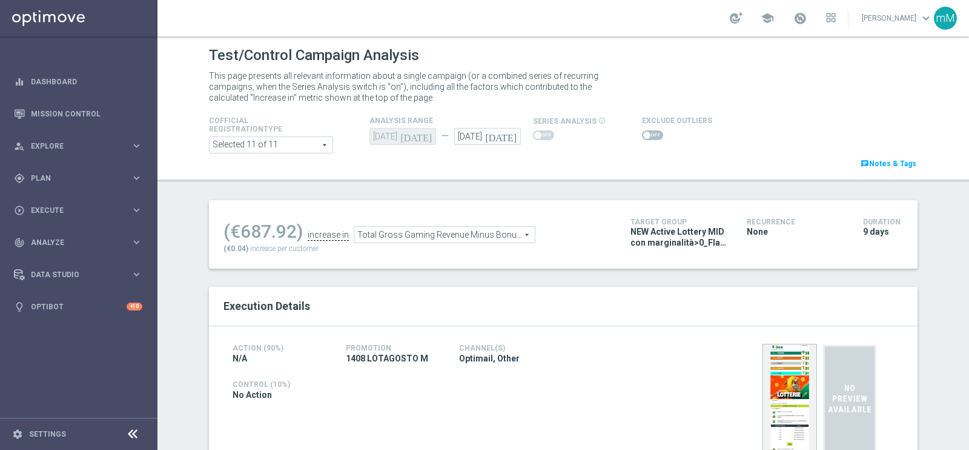
click at [650, 125] on div "Exclude Outliers" at bounding box center [677, 127] width 70 height 29
click at [646, 134] on span at bounding box center [652, 135] width 21 height 10
click at [646, 134] on input "checkbox" at bounding box center [652, 135] width 21 height 10
checkbox input "true"
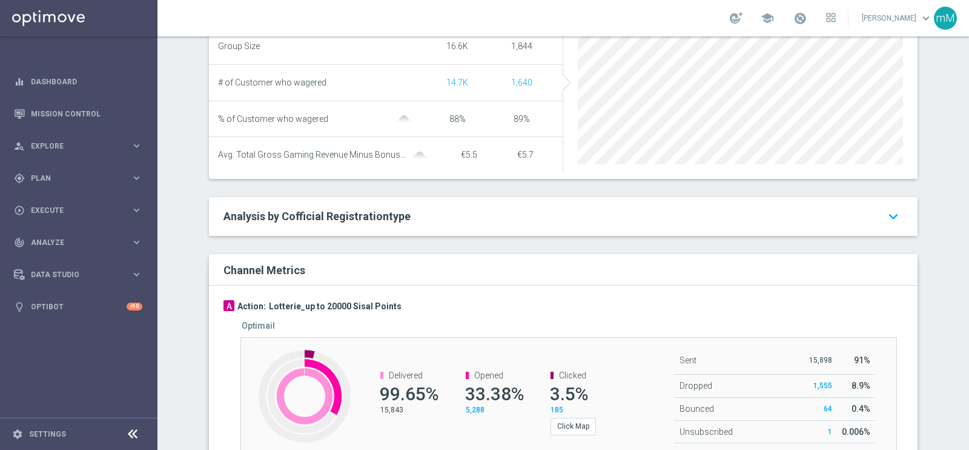
scroll to position [682, 0]
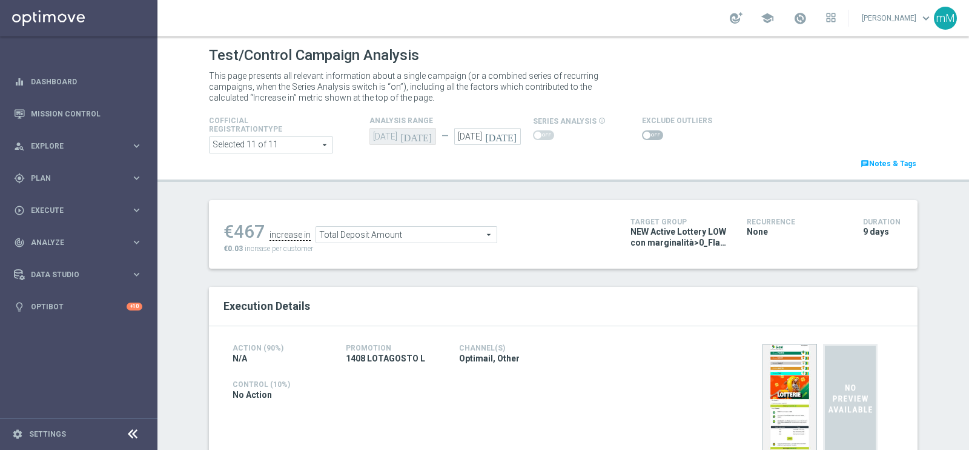
drag, startPoint x: 637, startPoint y: 134, endPoint x: 625, endPoint y: 141, distance: 14.1
click at [643, 134] on span at bounding box center [646, 134] width 7 height 7
click at [642, 134] on input "checkbox" at bounding box center [652, 135] width 21 height 10
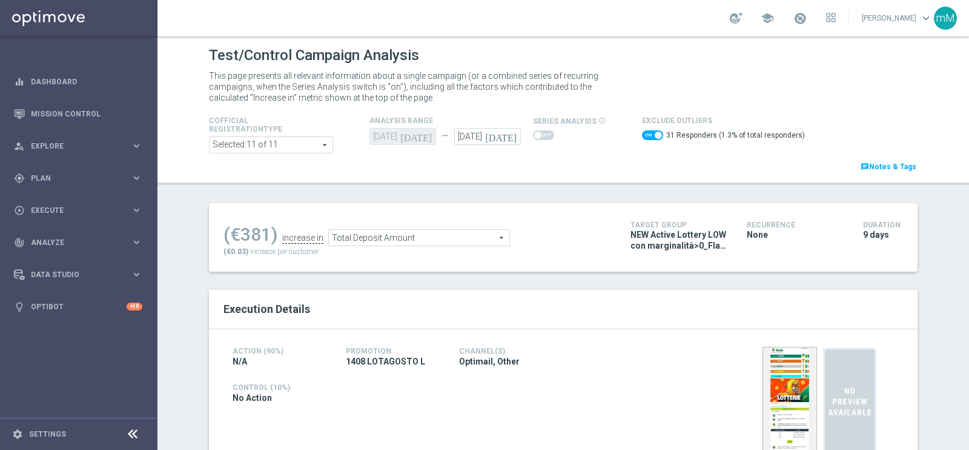
scroll to position [75, 0]
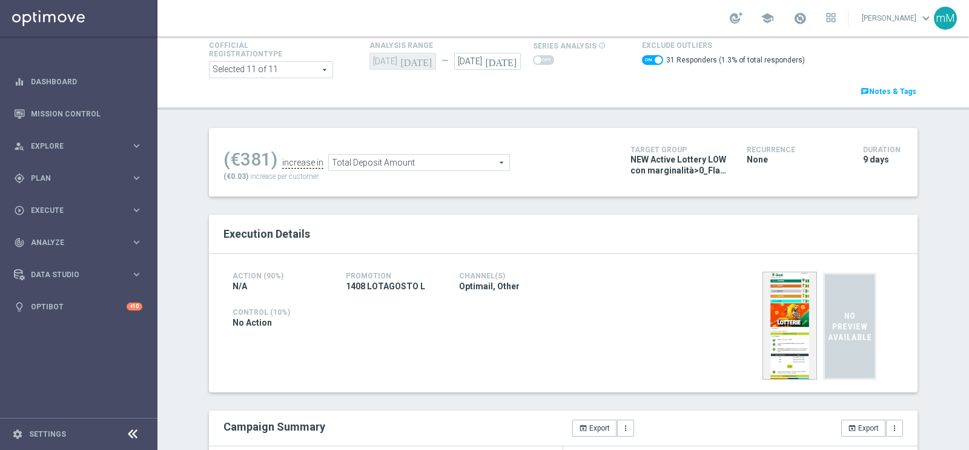
click at [382, 167] on span "Total Deposit Amount" at bounding box center [419, 162] width 181 height 16
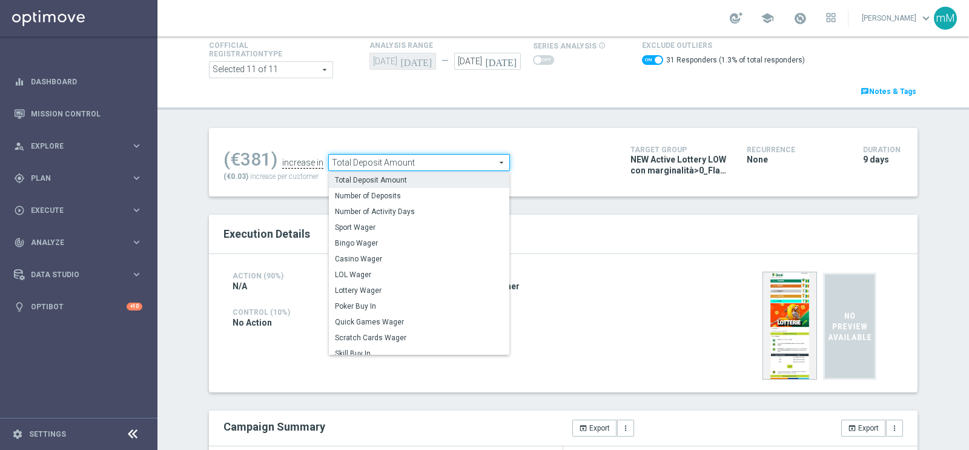
click at [376, 274] on span "LOL Wager" at bounding box center [419, 275] width 168 height 10
checkbox input "false"
type input "LOL Wager"
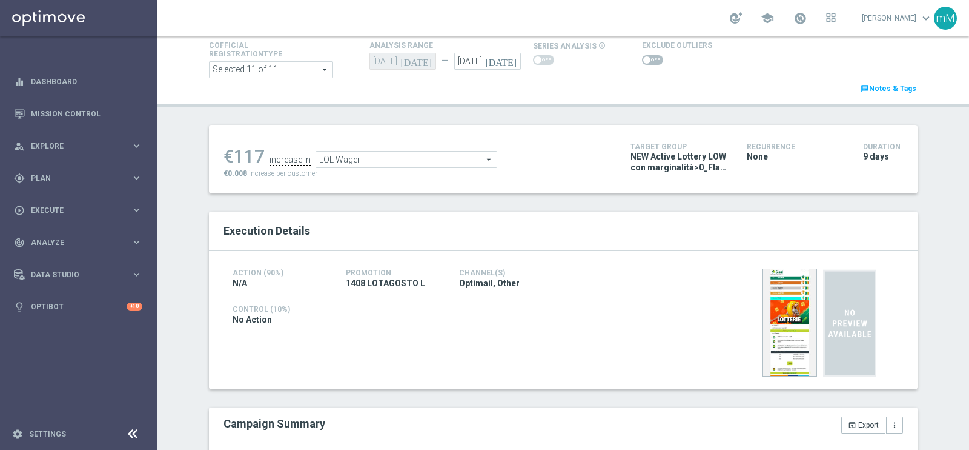
click at [645, 58] on span at bounding box center [652, 60] width 21 height 10
click at [645, 58] on input "checkbox" at bounding box center [652, 60] width 21 height 10
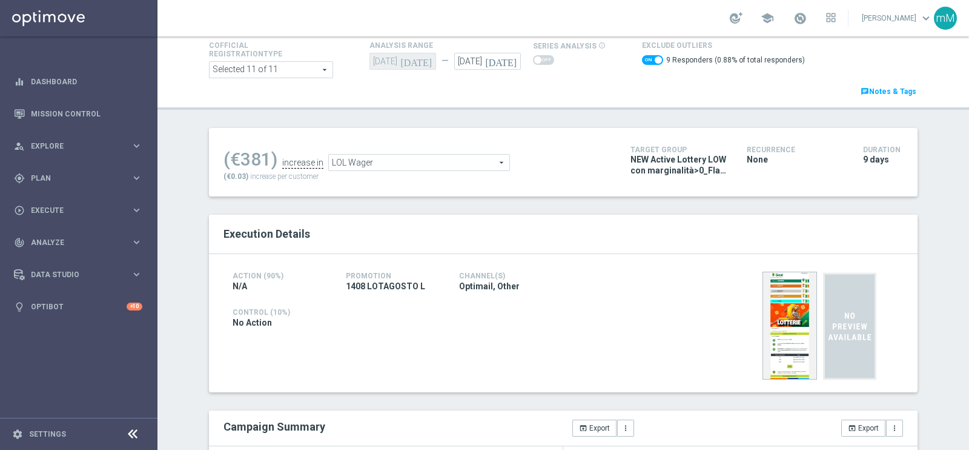
click at [414, 170] on div "(€381) increase in LOL Wager LOL Wager arrow_drop_down search (€0.03) increase …" at bounding box center [418, 161] width 389 height 39
click at [414, 162] on span "LOL Wager" at bounding box center [419, 162] width 181 height 16
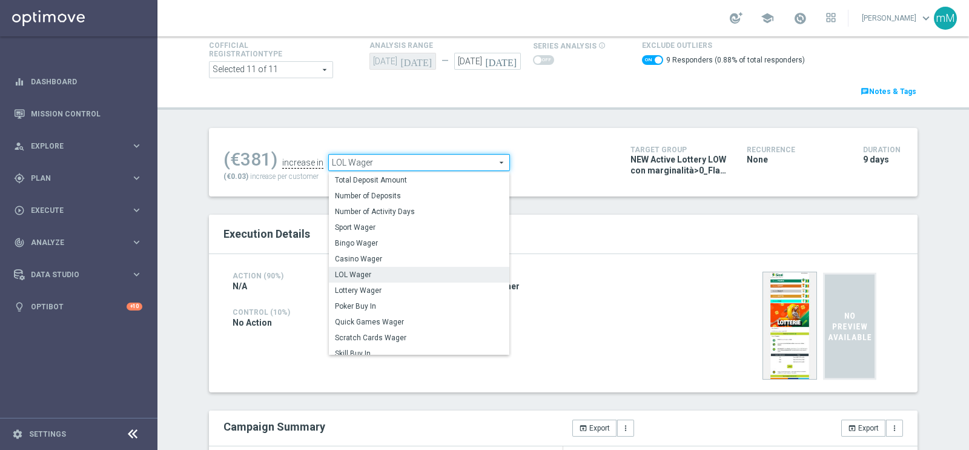
drag, startPoint x: 373, startPoint y: 292, endPoint x: 404, endPoint y: 268, distance: 39.7
click at [373, 292] on span "Lottery Wager" at bounding box center [419, 290] width 168 height 10
checkbox input "false"
type input "Lottery Wager"
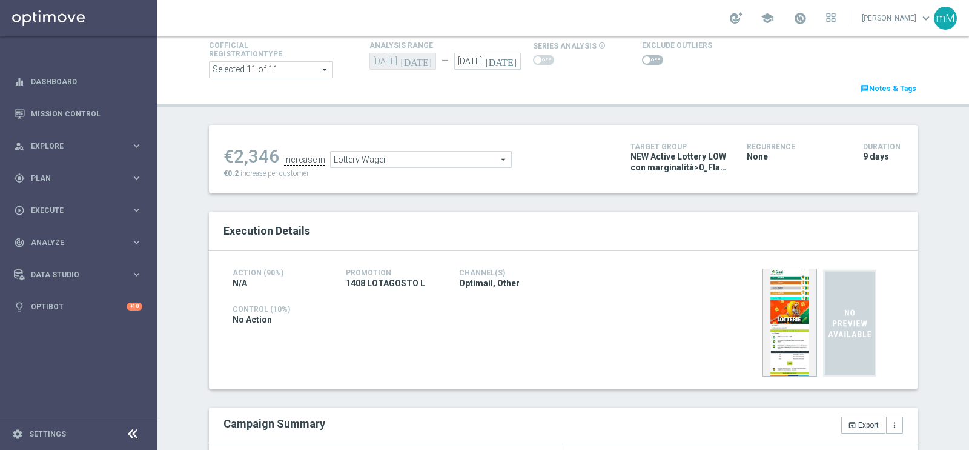
click at [643, 61] on span at bounding box center [646, 59] width 7 height 7
click at [642, 61] on input "checkbox" at bounding box center [652, 60] width 21 height 10
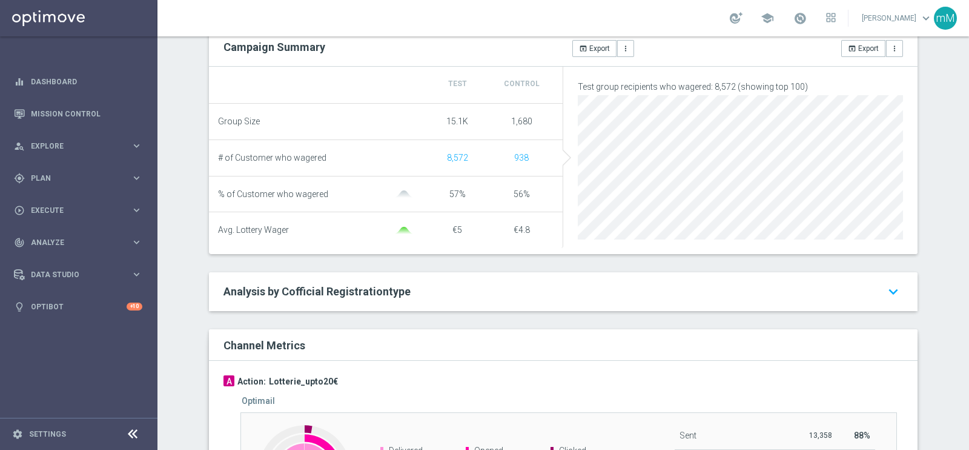
scroll to position [75, 0]
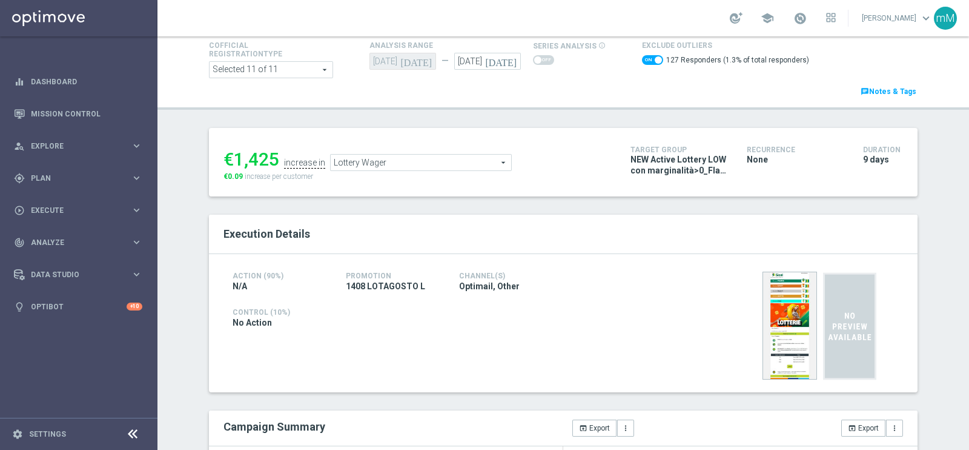
click at [430, 163] on span "Lottery Wager" at bounding box center [421, 162] width 181 height 16
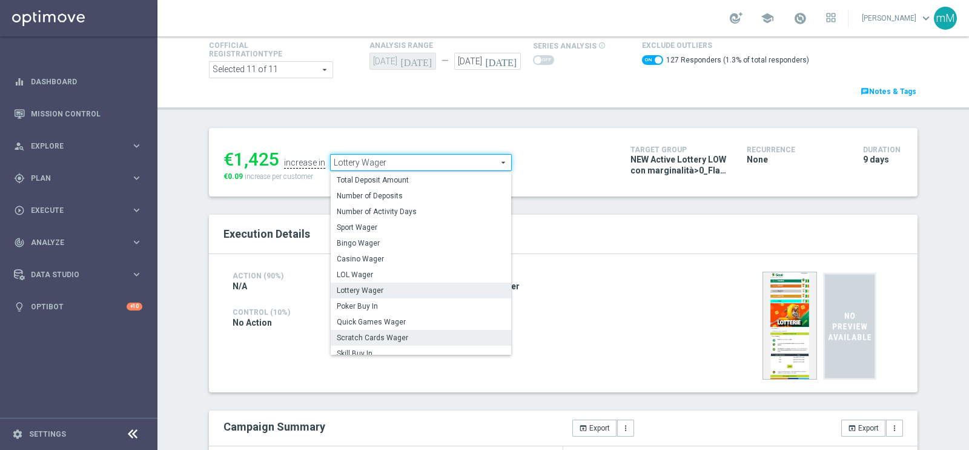
click at [401, 334] on span "Scratch Cards Wager" at bounding box center [421, 338] width 168 height 10
checkbox input "false"
type input "Scratch Cards Wager"
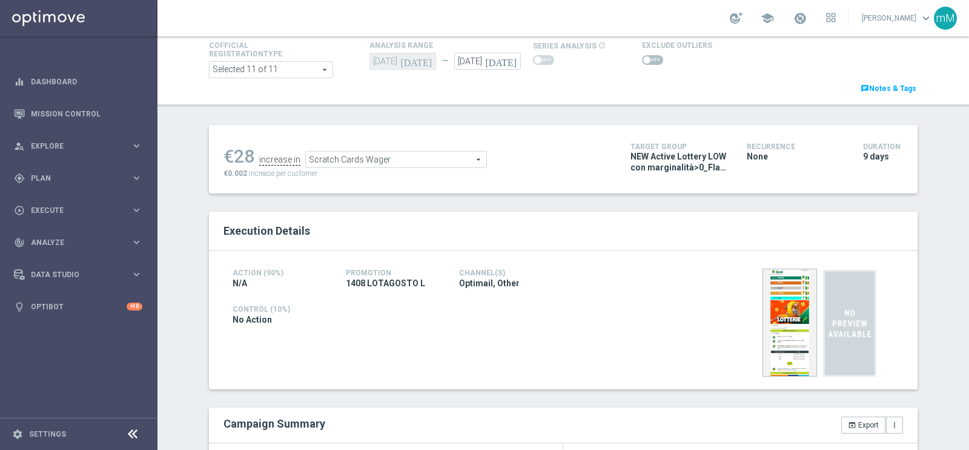
click at [643, 61] on span at bounding box center [652, 60] width 21 height 10
click at [643, 61] on input "checkbox" at bounding box center [652, 60] width 21 height 10
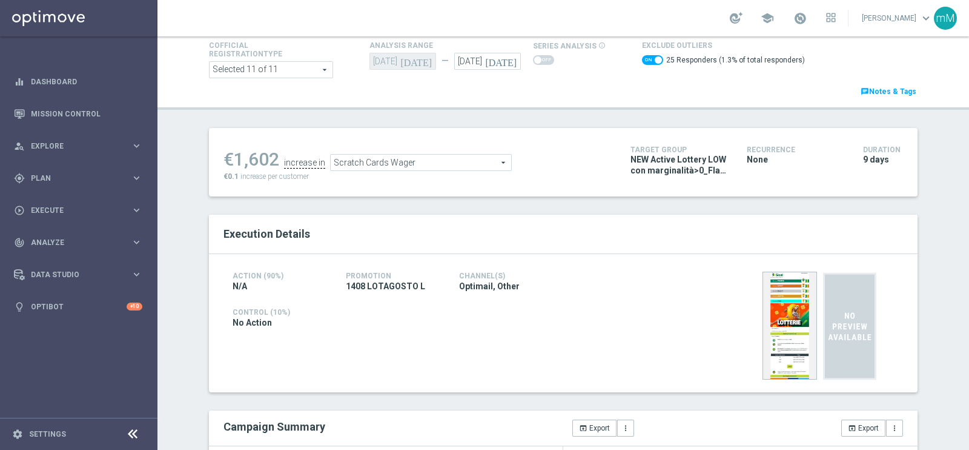
click at [430, 162] on span "Scratch Cards Wager" at bounding box center [421, 162] width 181 height 16
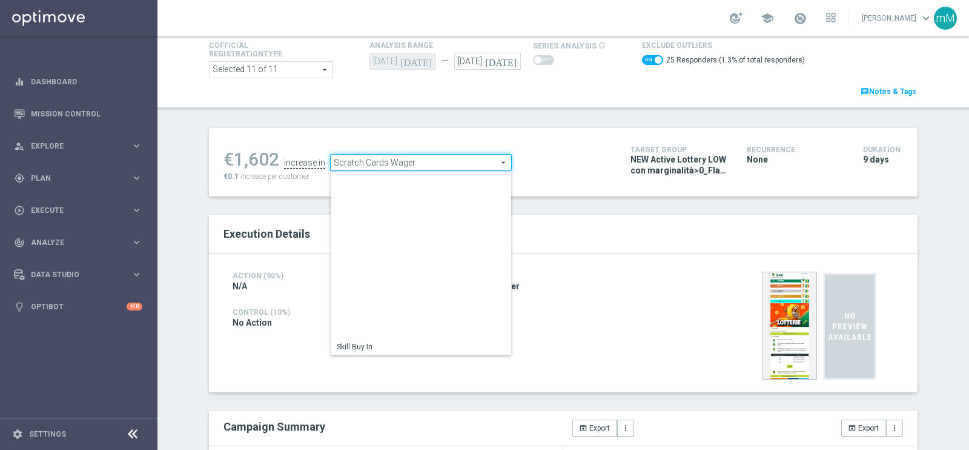
click at [423, 436] on span "Total Gross Gaming Revenue Minus Bonus Wagared" at bounding box center [421, 441] width 168 height 10
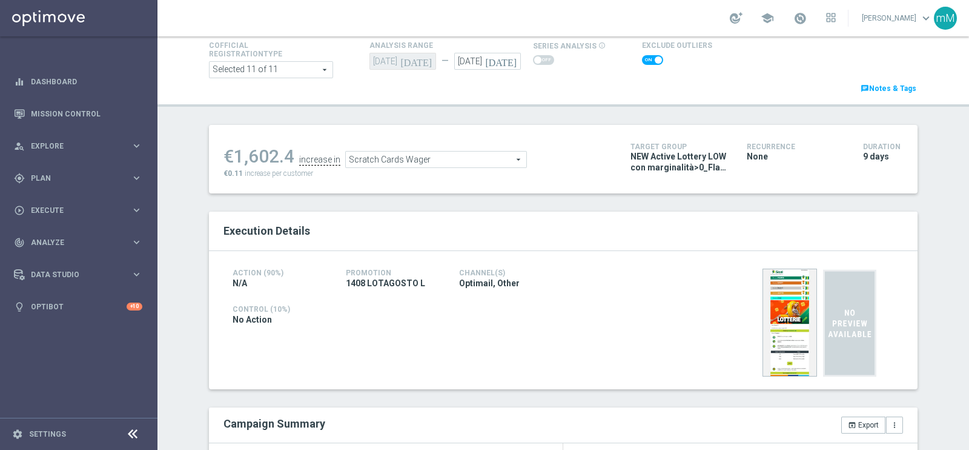
checkbox input "false"
type input "Total Gross Gaming Revenue Minus Bonus Wagared"
click at [642, 55] on span at bounding box center [652, 60] width 21 height 10
click at [642, 55] on input "checkbox" at bounding box center [652, 60] width 21 height 10
checkbox input "true"
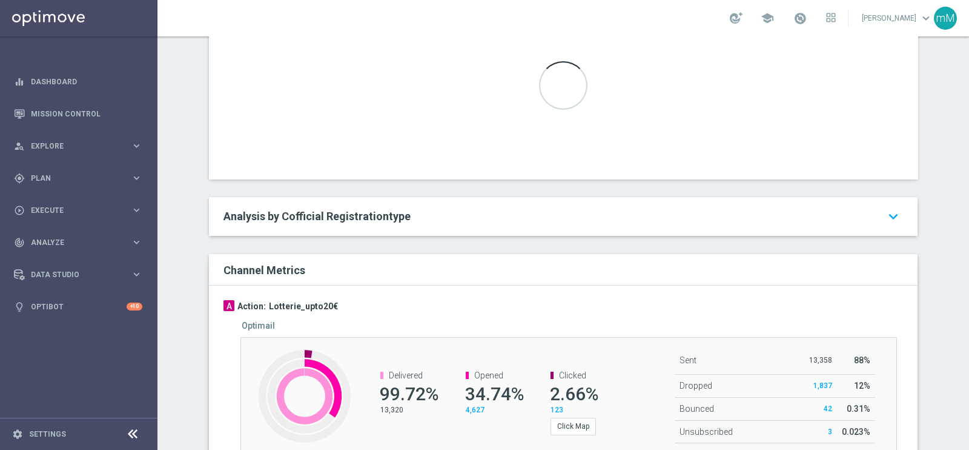
scroll to position [522, 0]
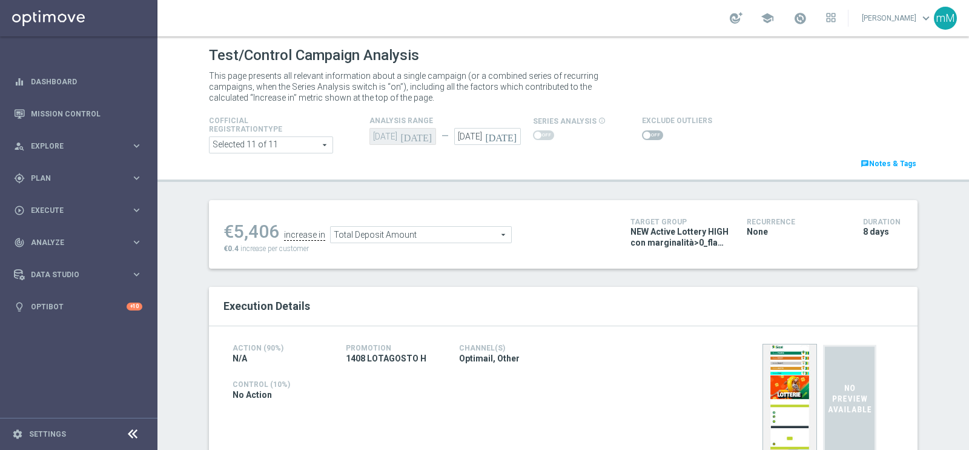
scroll to position [530, 0]
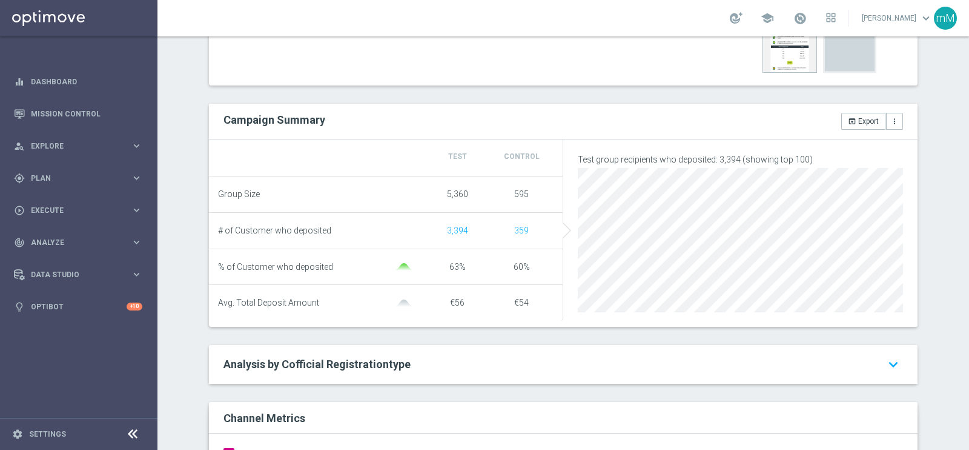
scroll to position [682, 0]
